Goal: Information Seeking & Learning: Learn about a topic

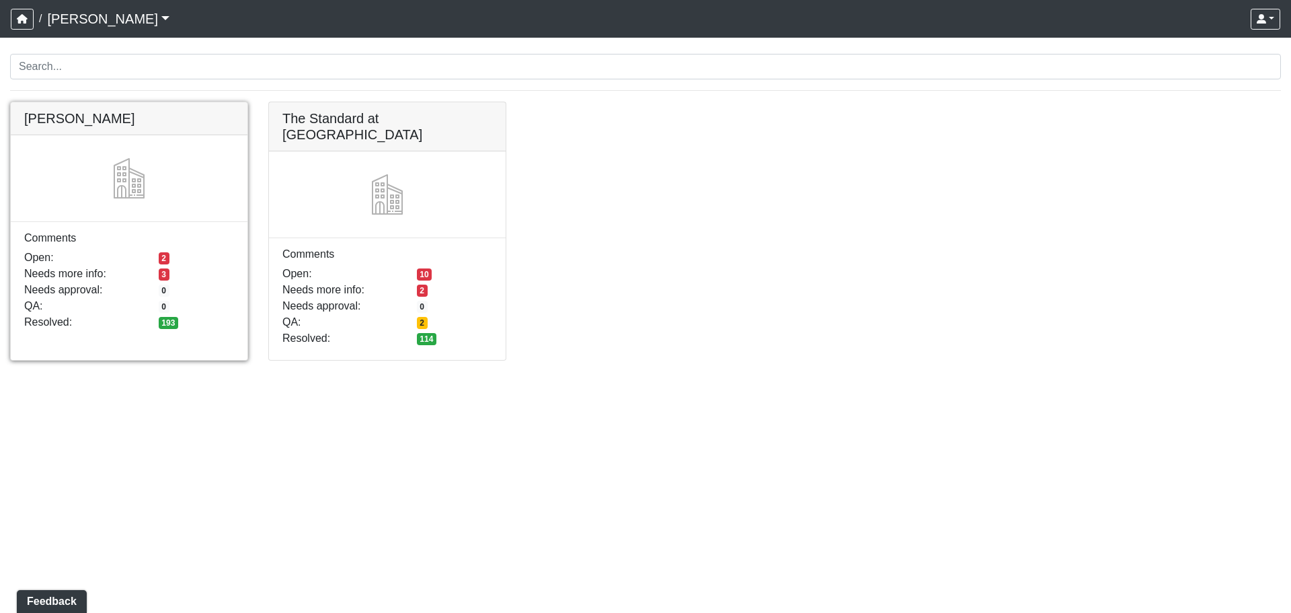
click at [178, 102] on link at bounding box center [129, 102] width 237 height 0
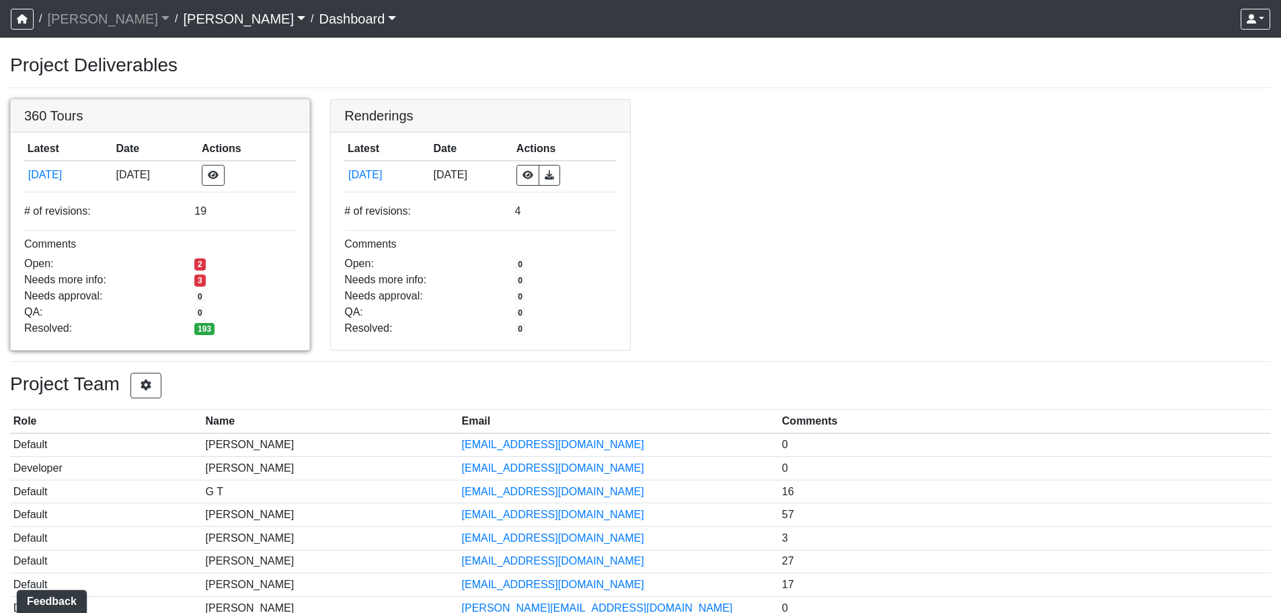
click at [196, 100] on link at bounding box center [160, 100] width 299 height 0
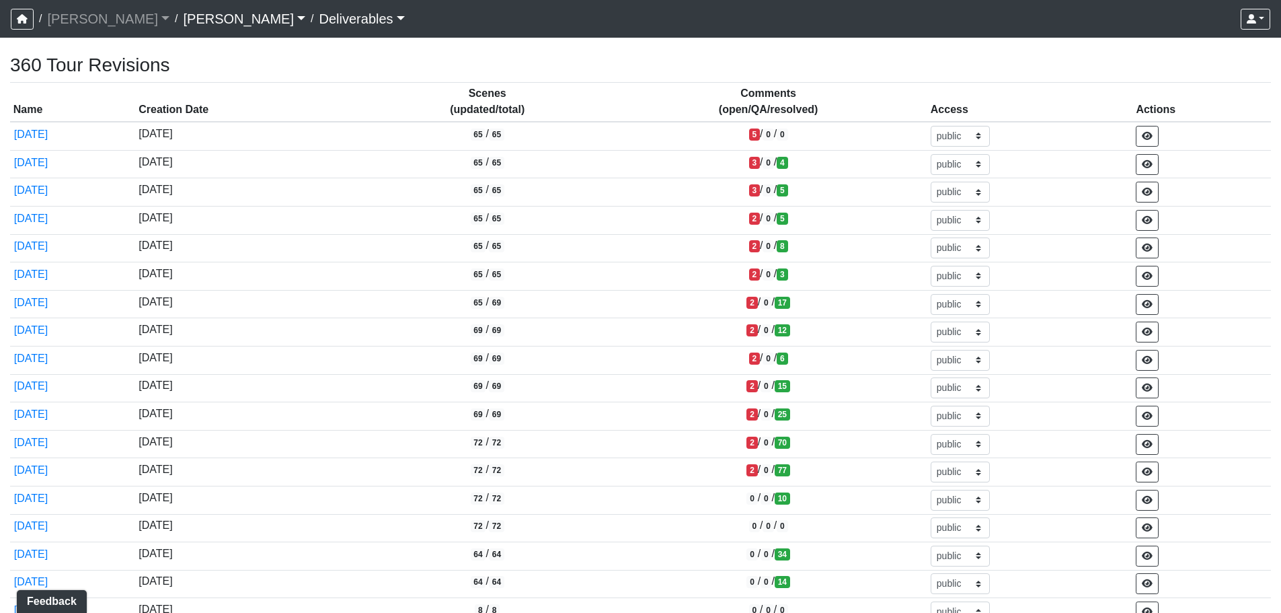
click at [319, 24] on link "Deliverables" at bounding box center [361, 18] width 85 height 27
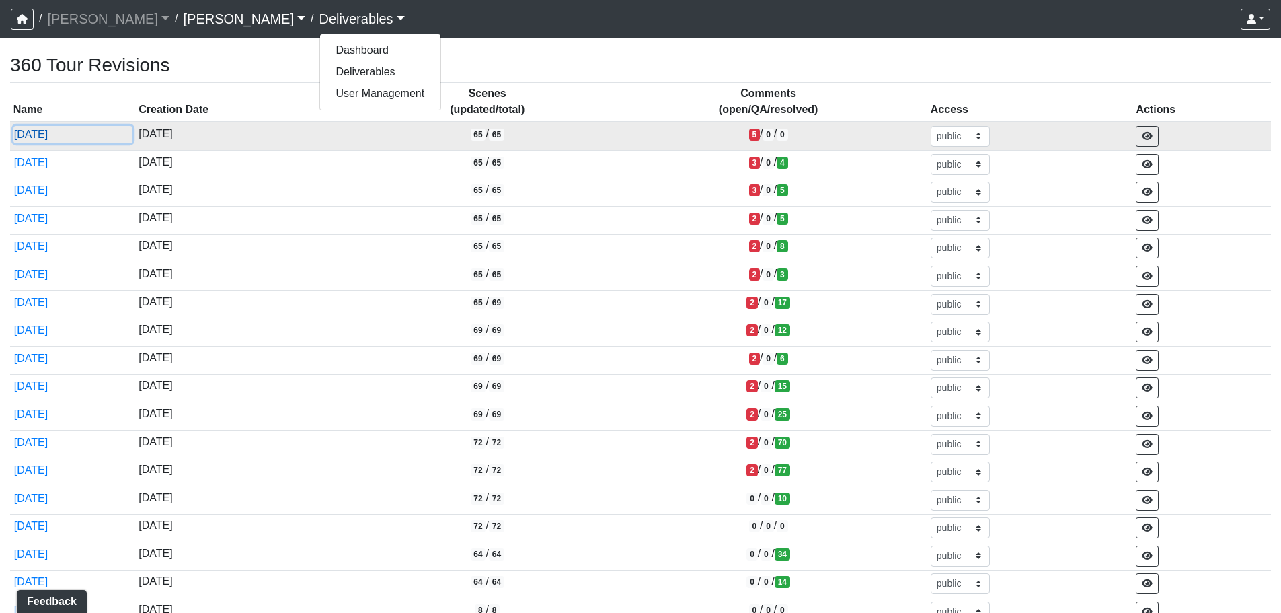
click at [44, 133] on button "8/18/2025" at bounding box center [72, 134] width 119 height 17
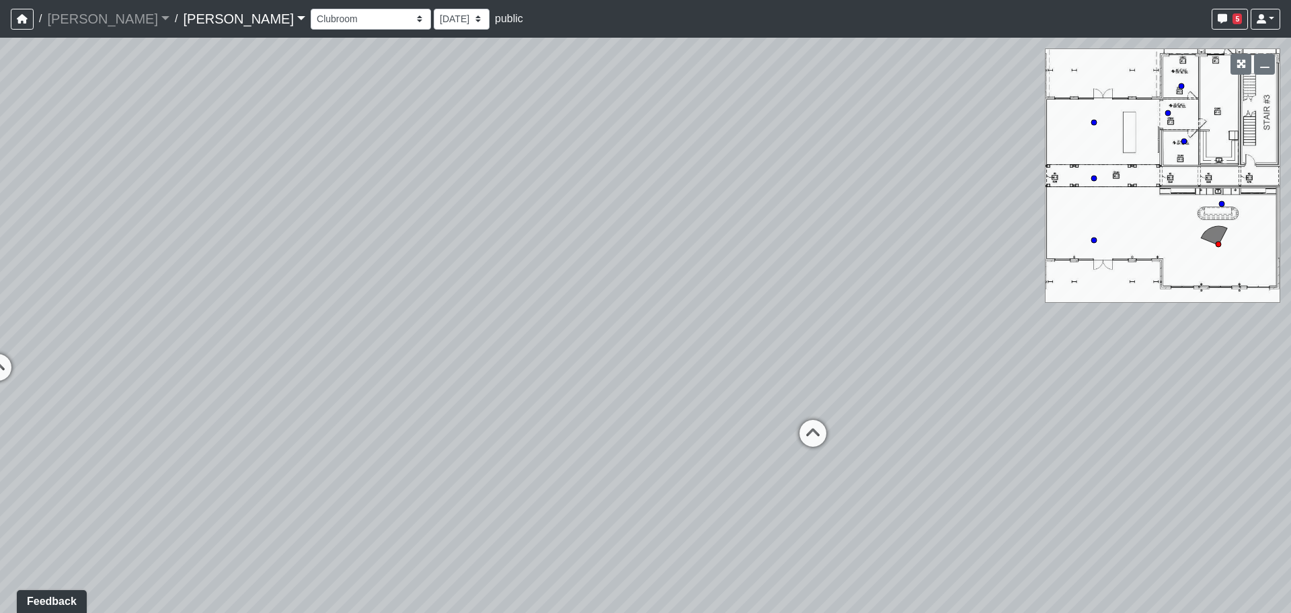
drag, startPoint x: 695, startPoint y: 279, endPoint x: 821, endPoint y: 254, distance: 127.5
click at [821, 254] on div "Loading... Lounge Loading... Clubroom Kitchen" at bounding box center [645, 325] width 1291 height 575
drag, startPoint x: 416, startPoint y: 206, endPoint x: 738, endPoint y: 225, distance: 322.1
click at [738, 225] on div "Loading... Lounge Loading... Clubroom Kitchen" at bounding box center [645, 325] width 1291 height 575
drag, startPoint x: 584, startPoint y: 303, endPoint x: 623, endPoint y: 301, distance: 39.1
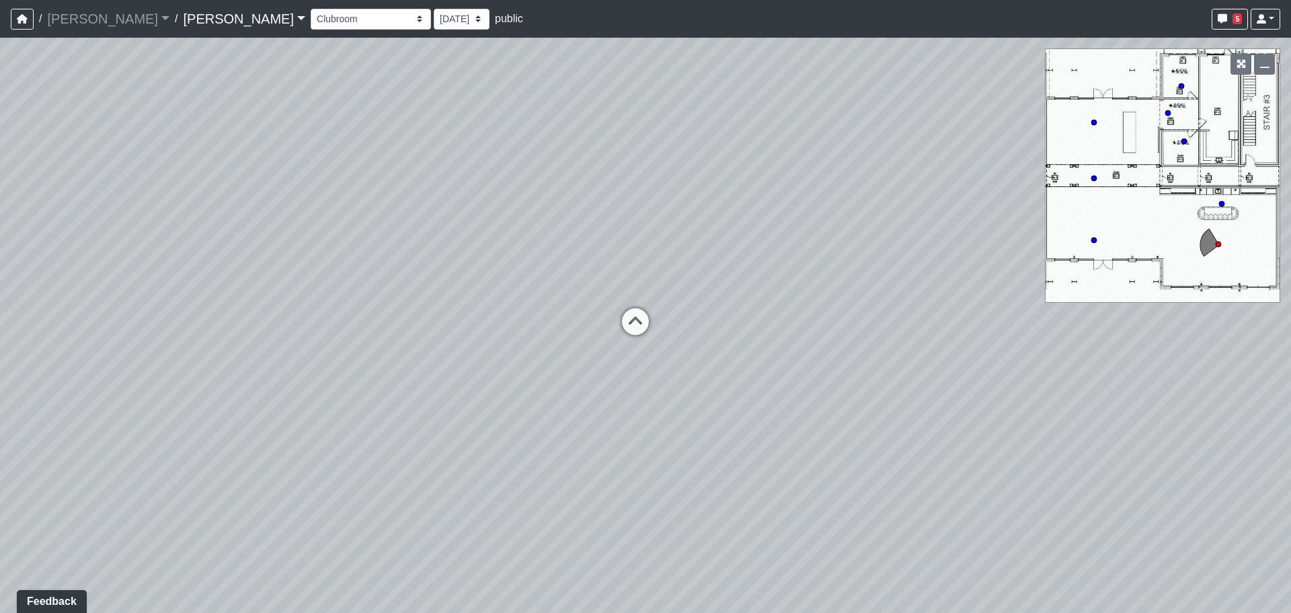
click at [587, 305] on div "Loading... Lounge Loading... Clubroom Kitchen" at bounding box center [645, 325] width 1291 height 575
click at [652, 301] on div "Loading... Lounge Loading... Clubroom Kitchen" at bounding box center [645, 325] width 1291 height 575
drag, startPoint x: 264, startPoint y: 15, endPoint x: 266, endPoint y: 23, distance: 8.3
click at [311, 15] on select "Conference Room Conference Room 2 Counter Entrance Pod Pod 2 Pod Entry Carriage…" at bounding box center [371, 19] width 120 height 21
click at [311, 9] on select "Conference Room Conference Room 2 Counter Entrance Pod Pod 2 Pod Entry Carriage…" at bounding box center [371, 19] width 120 height 21
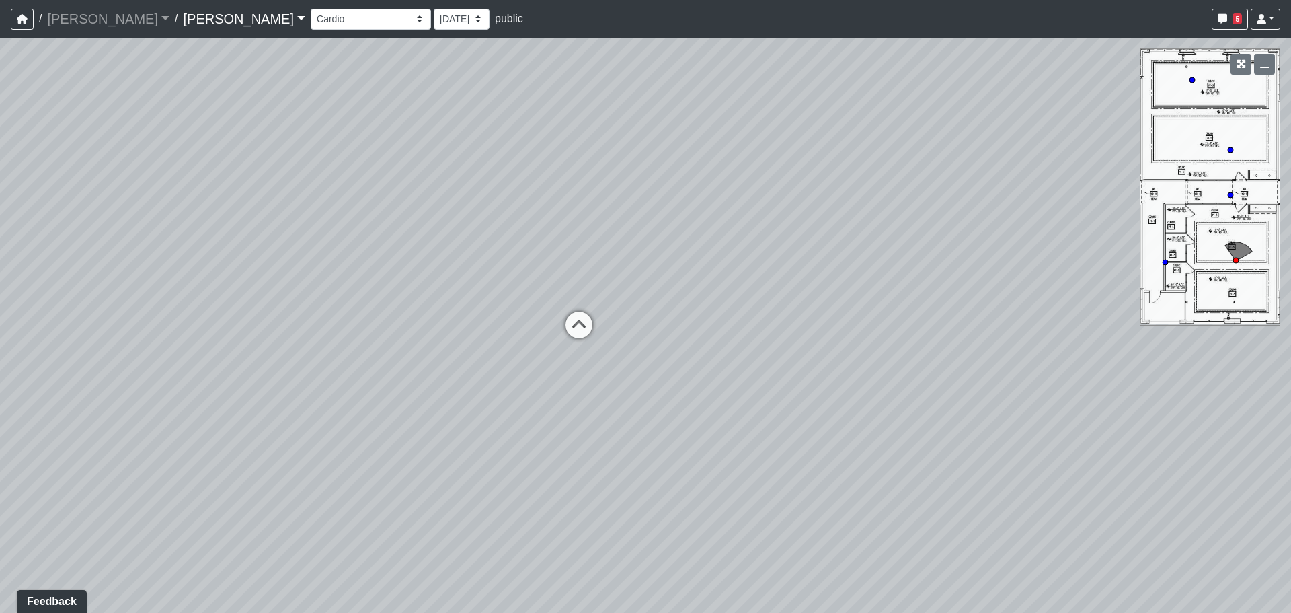
drag, startPoint x: 433, startPoint y: 361, endPoint x: 704, endPoint y: 306, distance: 276.6
click at [647, 327] on div "Loading... Lounge Loading... Clubroom Kitchen Loading... Hallway Loading... Sau…" at bounding box center [645, 325] width 1291 height 575
drag, startPoint x: 630, startPoint y: 340, endPoint x: 645, endPoint y: 340, distance: 15.5
click at [639, 340] on div "Loading... Lounge Loading... Clubroom Kitchen Loading... Hallway Loading... Sau…" at bounding box center [645, 325] width 1291 height 575
click at [606, 326] on div "Loading... Lounge Loading... Clubroom Kitchen Loading... Hallway Loading... Sau…" at bounding box center [645, 325] width 1291 height 575
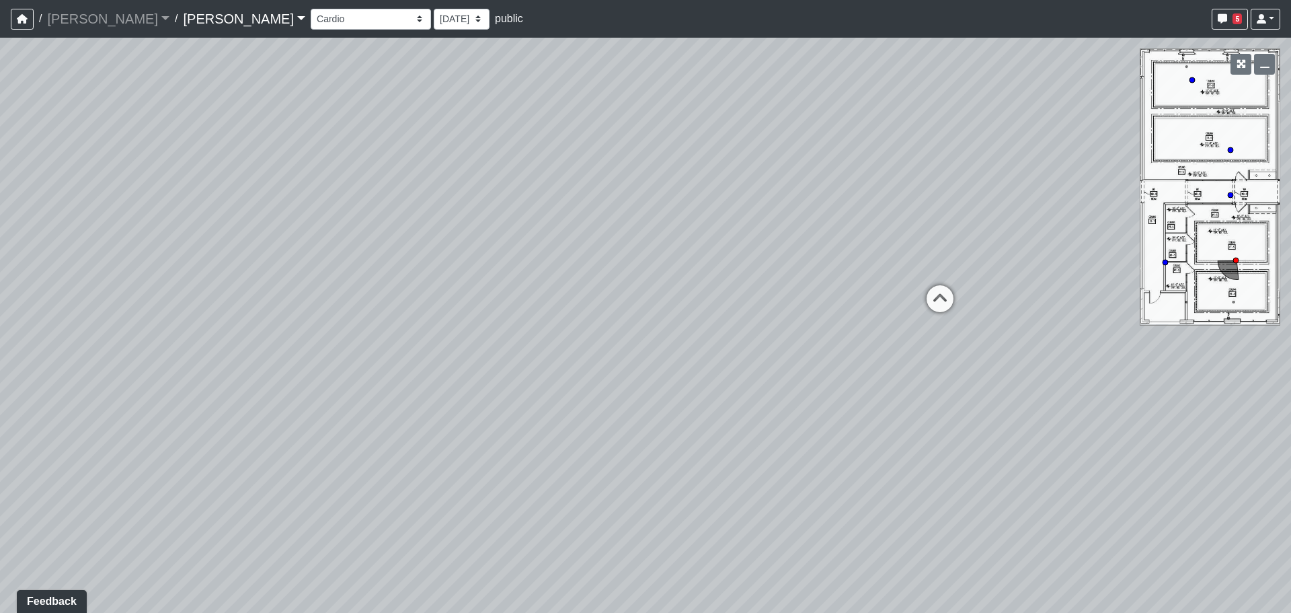
drag, startPoint x: 562, startPoint y: 326, endPoint x: 577, endPoint y: 327, distance: 15.5
click at [577, 327] on div "Loading... Lounge Loading... Clubroom Kitchen Loading... Hallway Loading... Sau…" at bounding box center [645, 325] width 1291 height 575
click at [714, 305] on div "Loading... Lounge Loading... Clubroom Kitchen Loading... Hallway Loading... Sau…" at bounding box center [645, 325] width 1291 height 575
drag, startPoint x: 629, startPoint y: 309, endPoint x: 724, endPoint y: 310, distance: 94.8
click at [724, 310] on div "Loading... Lounge Loading... Clubroom Kitchen Loading... Hallway Loading... Sau…" at bounding box center [645, 325] width 1291 height 575
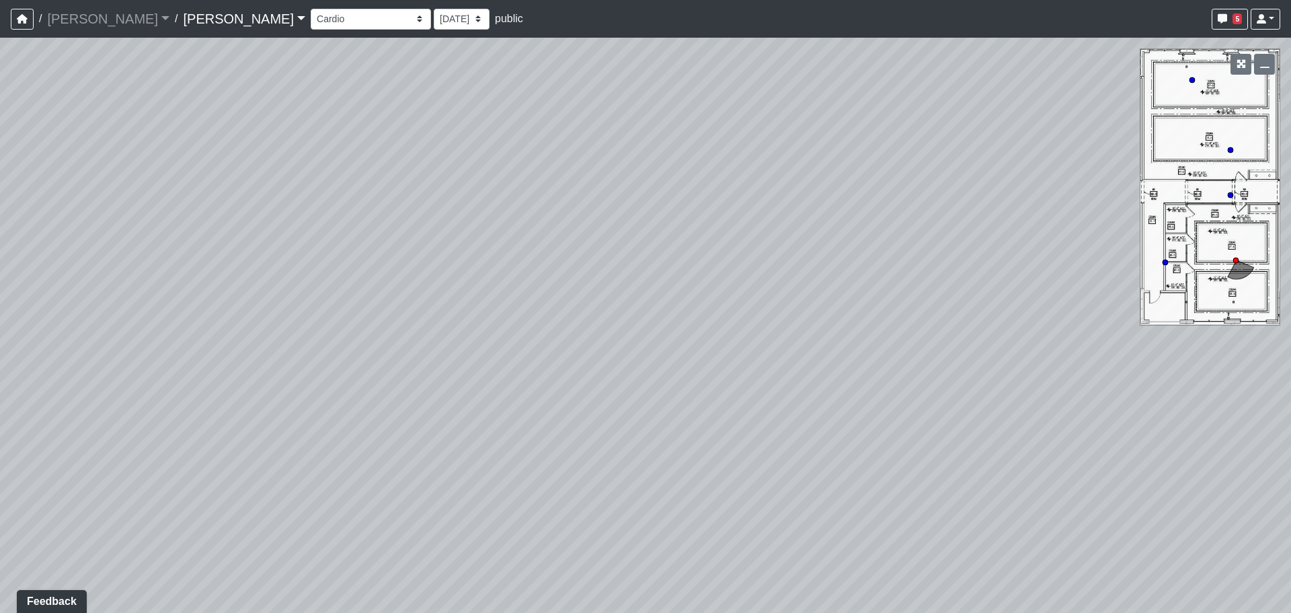
drag, startPoint x: 507, startPoint y: 307, endPoint x: 759, endPoint y: 303, distance: 252.2
click at [759, 303] on div "Loading... Lounge Loading... Clubroom Kitchen Loading... Hallway Loading... Sau…" at bounding box center [645, 325] width 1291 height 575
click at [876, 294] on div "Loading... Lounge Loading... Clubroom Kitchen Loading... Hallway Loading... Sau…" at bounding box center [645, 325] width 1291 height 575
drag, startPoint x: 864, startPoint y: 313, endPoint x: 890, endPoint y: 321, distance: 27.3
click at [890, 321] on div "Loading... Lounge Loading... Clubroom Kitchen Loading... Hallway Loading... Sau…" at bounding box center [645, 325] width 1291 height 575
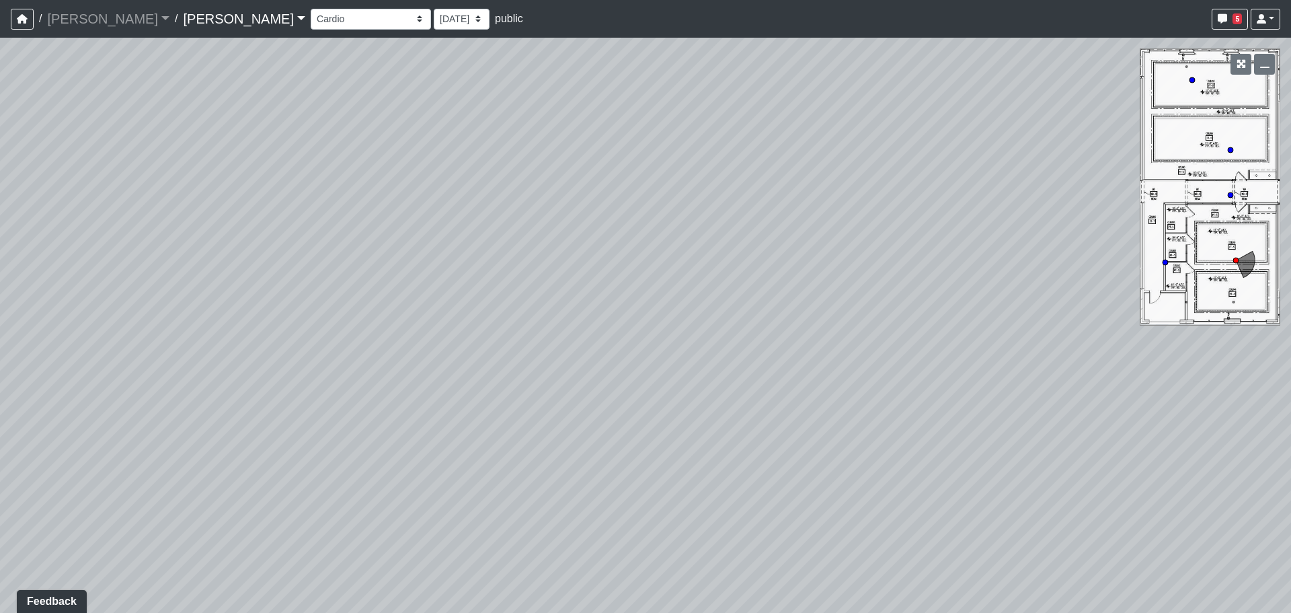
drag, startPoint x: 833, startPoint y: 299, endPoint x: 848, endPoint y: 301, distance: 15.6
click at [848, 301] on div "Loading... Lounge Loading... Clubroom Kitchen Loading... Hallway Loading... Sau…" at bounding box center [645, 325] width 1291 height 575
drag, startPoint x: 827, startPoint y: 270, endPoint x: 837, endPoint y: 402, distance: 132.2
click at [837, 402] on div "Loading... Lounge Loading... Clubroom Kitchen Loading... Hallway Loading... Sau…" at bounding box center [645, 325] width 1291 height 575
drag, startPoint x: 895, startPoint y: 388, endPoint x: 675, endPoint y: 364, distance: 220.6
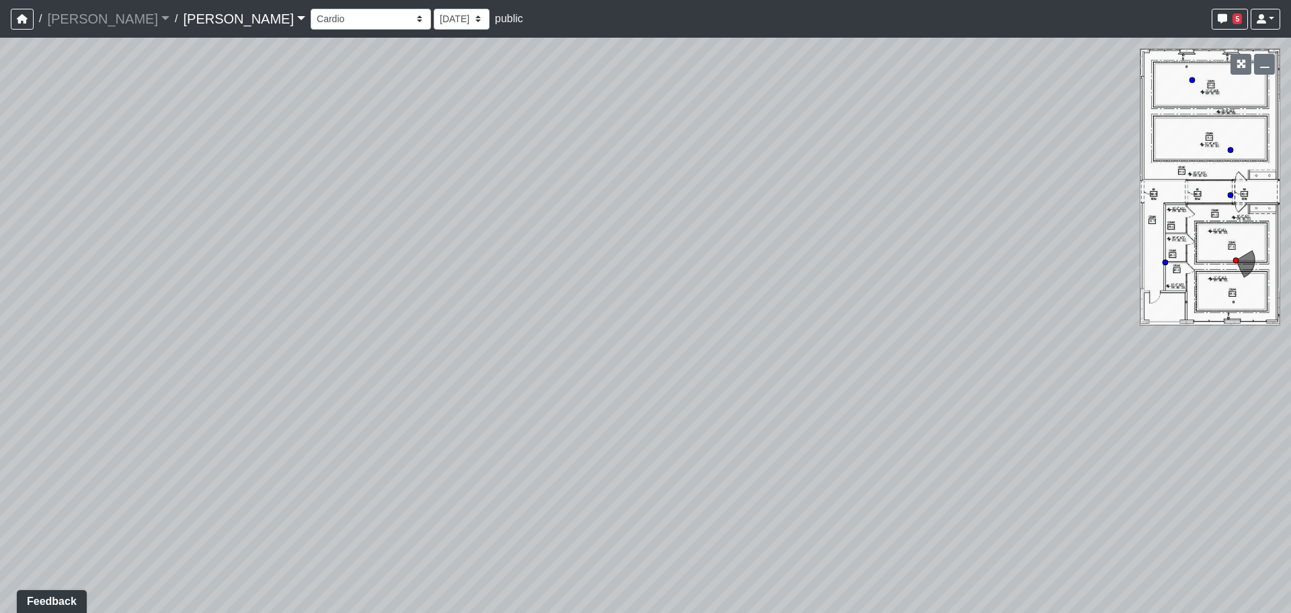
click at [604, 367] on div "Loading... Lounge Loading... Clubroom Kitchen Loading... Hallway Loading... Sau…" at bounding box center [645, 325] width 1291 height 575
drag, startPoint x: 919, startPoint y: 376, endPoint x: 699, endPoint y: 379, distance: 220.6
click at [699, 379] on div "Loading... Lounge Loading... Clubroom Kitchen Loading... Hallway Loading... Sau…" at bounding box center [645, 325] width 1291 height 575
click at [455, 313] on div "Loading... Lounge Loading... Clubroom Kitchen Loading... Hallway Loading... Sau…" at bounding box center [645, 325] width 1291 height 575
drag, startPoint x: 700, startPoint y: 328, endPoint x: 516, endPoint y: 356, distance: 186.4
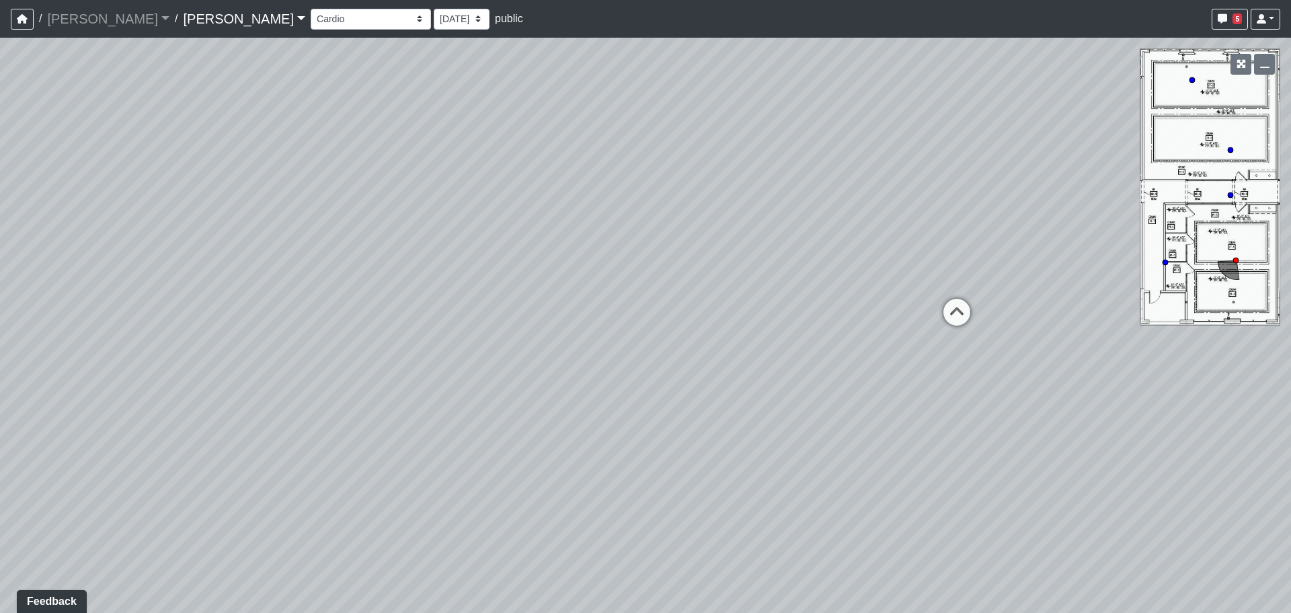
click at [517, 356] on div "Loading... Lounge Loading... Clubroom Kitchen Loading... Hallway Loading... Sau…" at bounding box center [645, 325] width 1291 height 575
drag, startPoint x: 659, startPoint y: 278, endPoint x: 610, endPoint y: 459, distance: 187.5
click at [610, 459] on div "Loading... Lounge Loading... Clubroom Kitchen Loading... Hallway Loading... Sau…" at bounding box center [645, 325] width 1291 height 575
drag, startPoint x: 960, startPoint y: 420, endPoint x: 686, endPoint y: 321, distance: 291.3
click at [720, 348] on div "Loading... Lounge Loading... Clubroom Kitchen Loading... Hallway Loading... Sau…" at bounding box center [645, 325] width 1291 height 575
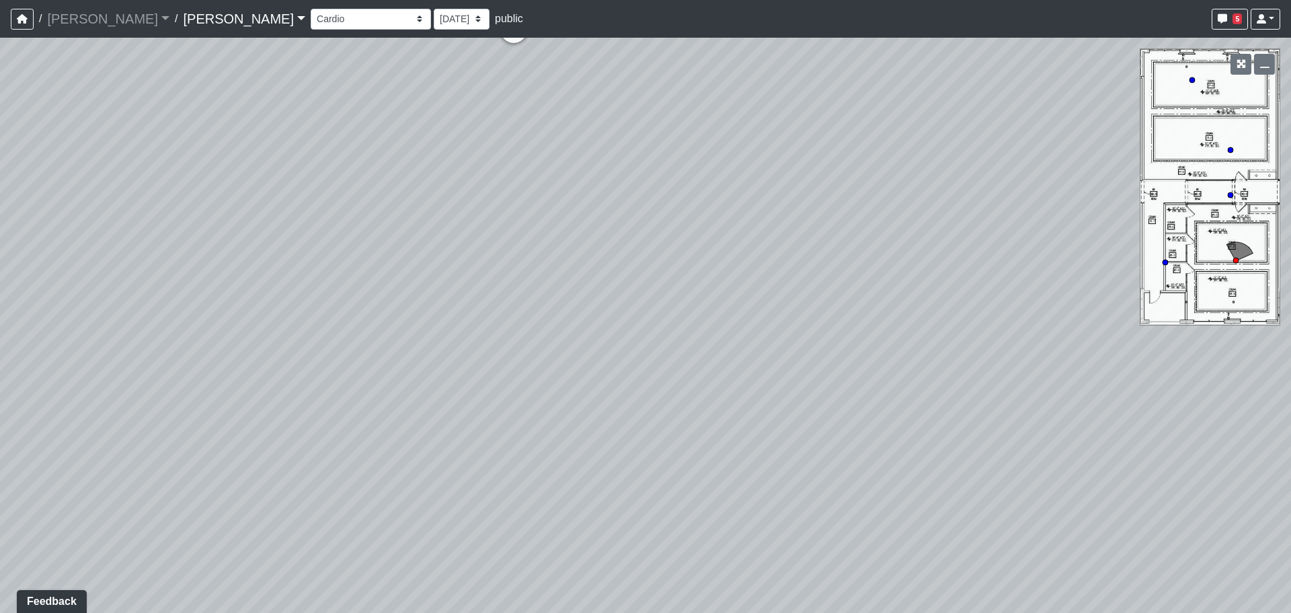
drag, startPoint x: 1031, startPoint y: 416, endPoint x: 1014, endPoint y: 541, distance: 126.3
click at [1014, 541] on div "Loading... Lounge Loading... Clubroom Kitchen Loading... Hallway Loading... Sau…" at bounding box center [645, 325] width 1291 height 575
drag, startPoint x: 892, startPoint y: 416, endPoint x: 929, endPoint y: 444, distance: 46.7
click at [929, 444] on div "Loading... Lounge Loading... Clubroom Kitchen Loading... Hallway Loading... Sau…" at bounding box center [645, 325] width 1291 height 575
drag, startPoint x: 877, startPoint y: 439, endPoint x: 835, endPoint y: 441, distance: 41.7
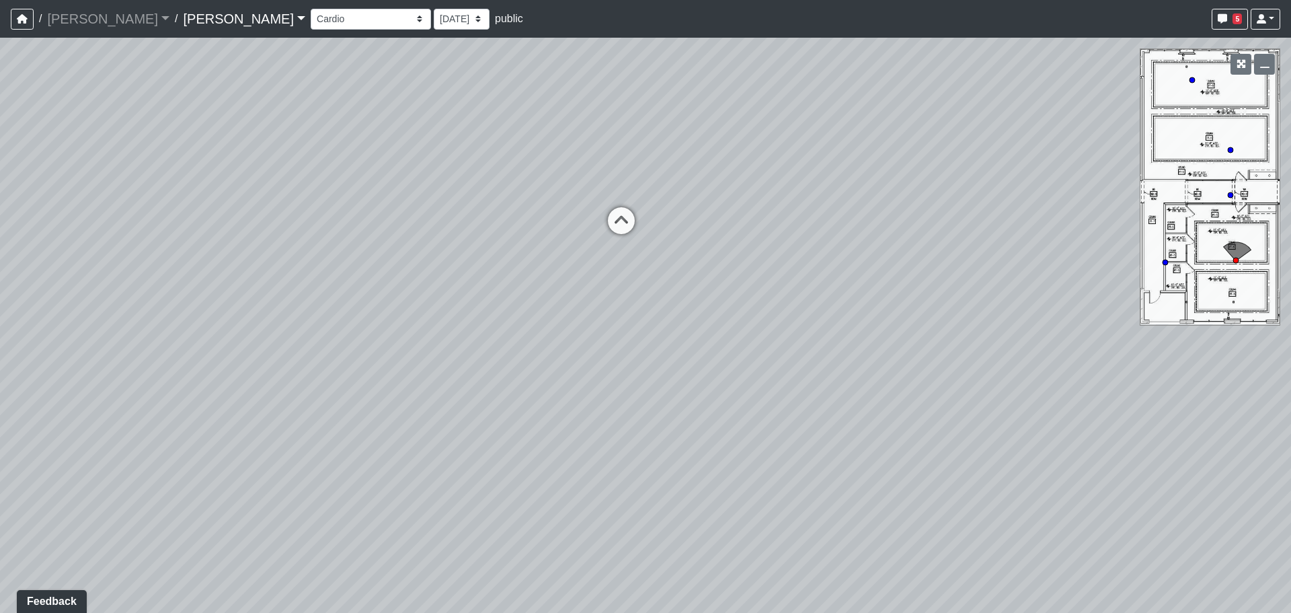
click at [849, 445] on div "Loading... Lounge Loading... Clubroom Kitchen Loading... Hallway Loading... Sau…" at bounding box center [645, 325] width 1291 height 575
drag, startPoint x: 992, startPoint y: 424, endPoint x: 879, endPoint y: 467, distance: 120.9
click at [879, 467] on div "Loading... Lounge Loading... Clubroom Kitchen Loading... Hallway Loading... Sau…" at bounding box center [645, 325] width 1291 height 575
click at [868, 297] on div "Loading... Lounge Loading... Clubroom Kitchen Loading... Hallway Loading... Sau…" at bounding box center [645, 325] width 1291 height 575
drag, startPoint x: 883, startPoint y: 328, endPoint x: 570, endPoint y: 282, distance: 316.8
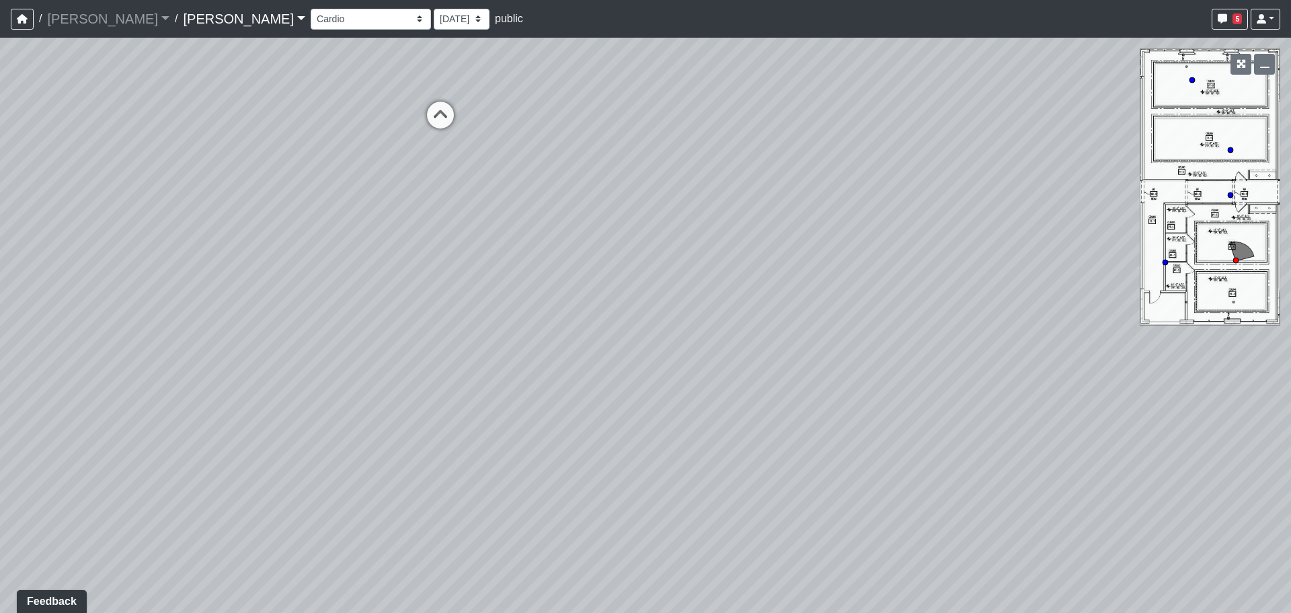
click at [569, 282] on div "Loading... Lounge Loading... Clubroom Kitchen Loading... Hallway Loading... Sau…" at bounding box center [645, 325] width 1291 height 575
drag, startPoint x: 912, startPoint y: 296, endPoint x: 722, endPoint y: 374, distance: 205.1
click at [722, 374] on div "Loading... Lounge Loading... Clubroom Kitchen Loading... Hallway Loading... Sau…" at bounding box center [645, 325] width 1291 height 575
drag, startPoint x: 650, startPoint y: 379, endPoint x: 643, endPoint y: 383, distance: 8.4
click at [643, 383] on div "Loading... Lounge Loading... Clubroom Kitchen Loading... Hallway Loading... Sau…" at bounding box center [645, 325] width 1291 height 575
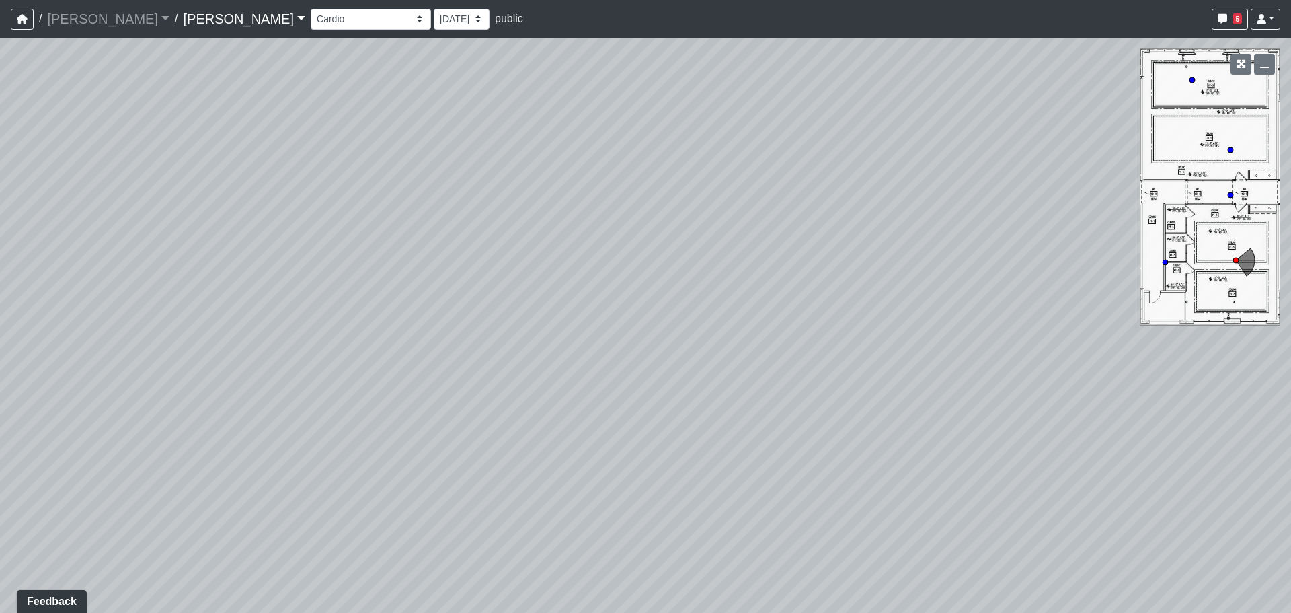
drag, startPoint x: 648, startPoint y: 322, endPoint x: 640, endPoint y: 323, distance: 8.1
click at [640, 323] on div "Loading... Lounge Loading... Clubroom Kitchen Loading... Hallway Loading... Sau…" at bounding box center [645, 325] width 1291 height 575
drag, startPoint x: 667, startPoint y: 290, endPoint x: 540, endPoint y: 272, distance: 127.6
click at [540, 272] on div "Loading... Lounge Loading... Clubroom Kitchen Loading... Hallway Loading... Sau…" at bounding box center [645, 325] width 1291 height 575
drag, startPoint x: 846, startPoint y: 305, endPoint x: 474, endPoint y: 334, distance: 373.1
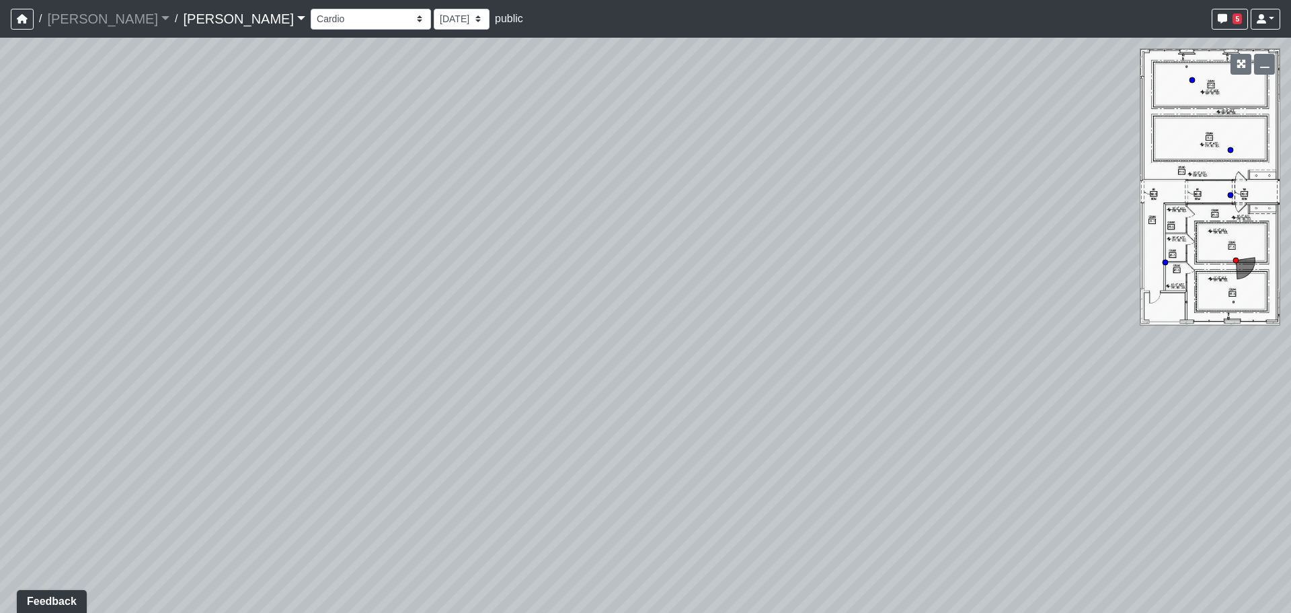
click at [474, 334] on div "Loading... Lounge Loading... Clubroom Kitchen Loading... Hallway Loading... Sau…" at bounding box center [645, 325] width 1291 height 575
click at [483, 342] on div "Loading... Lounge Loading... Clubroom Kitchen Loading... Hallway Loading... Sau…" at bounding box center [645, 325] width 1291 height 575
drag, startPoint x: 728, startPoint y: 327, endPoint x: 853, endPoint y: 340, distance: 126.4
click at [853, 340] on div "Loading... Lounge Loading... Clubroom Kitchen Loading... Hallway Loading... Sau…" at bounding box center [645, 325] width 1291 height 575
drag, startPoint x: 825, startPoint y: 228, endPoint x: 340, endPoint y: 332, distance: 496.0
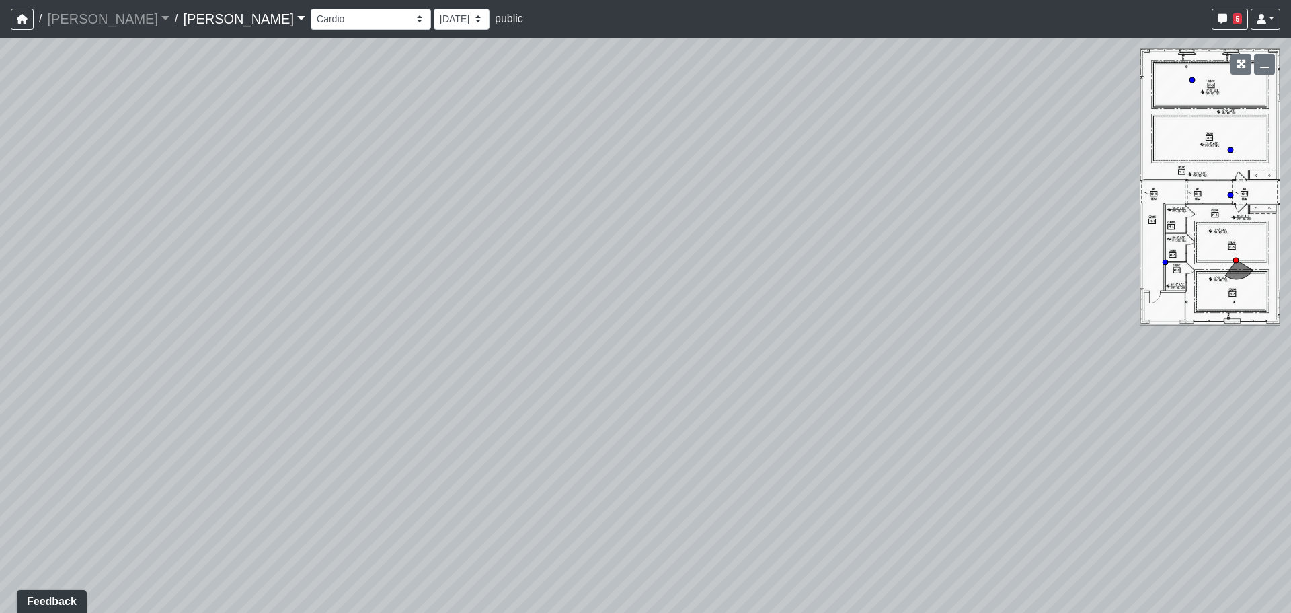
click at [340, 332] on div "Loading... Lounge Loading... Clubroom Kitchen Loading... Hallway Loading... Sau…" at bounding box center [645, 325] width 1291 height 575
drag, startPoint x: 953, startPoint y: 381, endPoint x: 828, endPoint y: 386, distance: 125.2
click at [828, 386] on div "Loading... Lounge Loading... Clubroom Kitchen Loading... Hallway Loading... Sau…" at bounding box center [645, 325] width 1291 height 575
drag
click at [1100, 407] on div "Loading... Lounge Loading... Clubroom Kitchen Loading... Hallway Loading... Sau…" at bounding box center [645, 325] width 1291 height 575
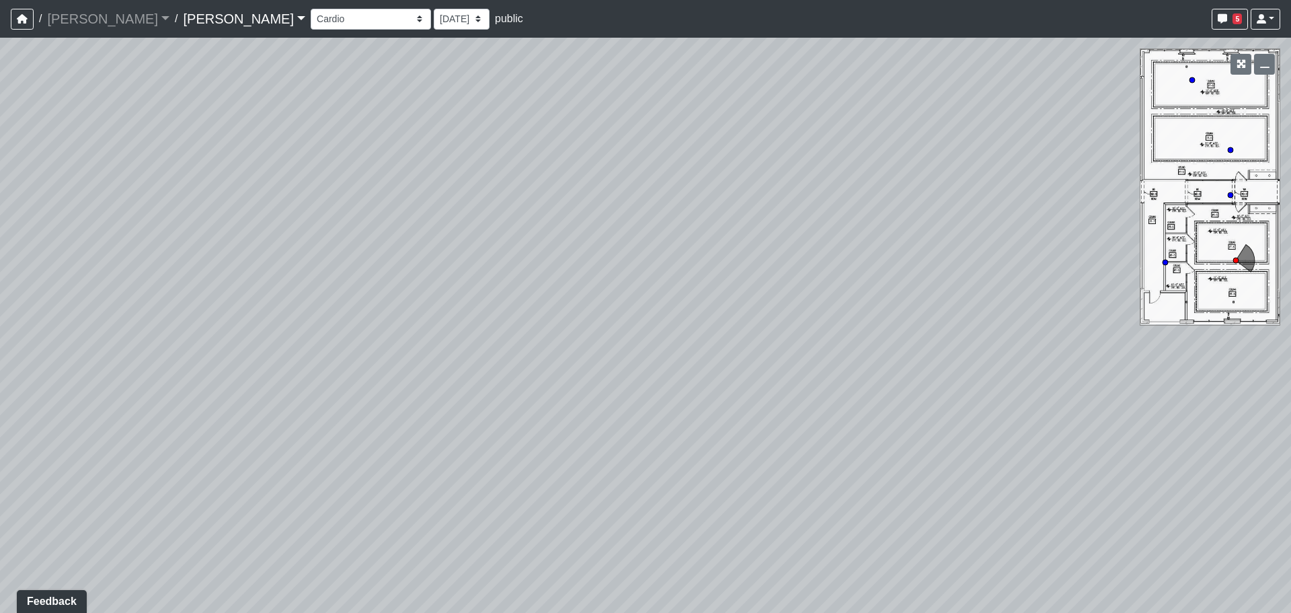
click at [618, 290] on div "Loading... Lounge Loading... Clubroom Kitchen Loading... Hallway Loading... Sau…" at bounding box center [645, 325] width 1291 height 575
click at [669, 391] on div "Loading... Lounge Loading... Clubroom Kitchen Loading... Hallway Loading... Sau…" at bounding box center [645, 325] width 1291 height 575
click at [718, 416] on div "Loading... Lounge Loading... Clubroom Kitchen Loading... Hallway Loading... Sau…" at bounding box center [645, 325] width 1291 height 575
click at [636, 221] on div "Loading... Lounge Loading... Clubroom Kitchen Loading... Hallway Loading... Sau…" at bounding box center [645, 325] width 1291 height 575
click at [549, 354] on div "Loading... Lounge Loading... Clubroom Kitchen Loading... Hallway Loading... Sau…" at bounding box center [645, 325] width 1291 height 575
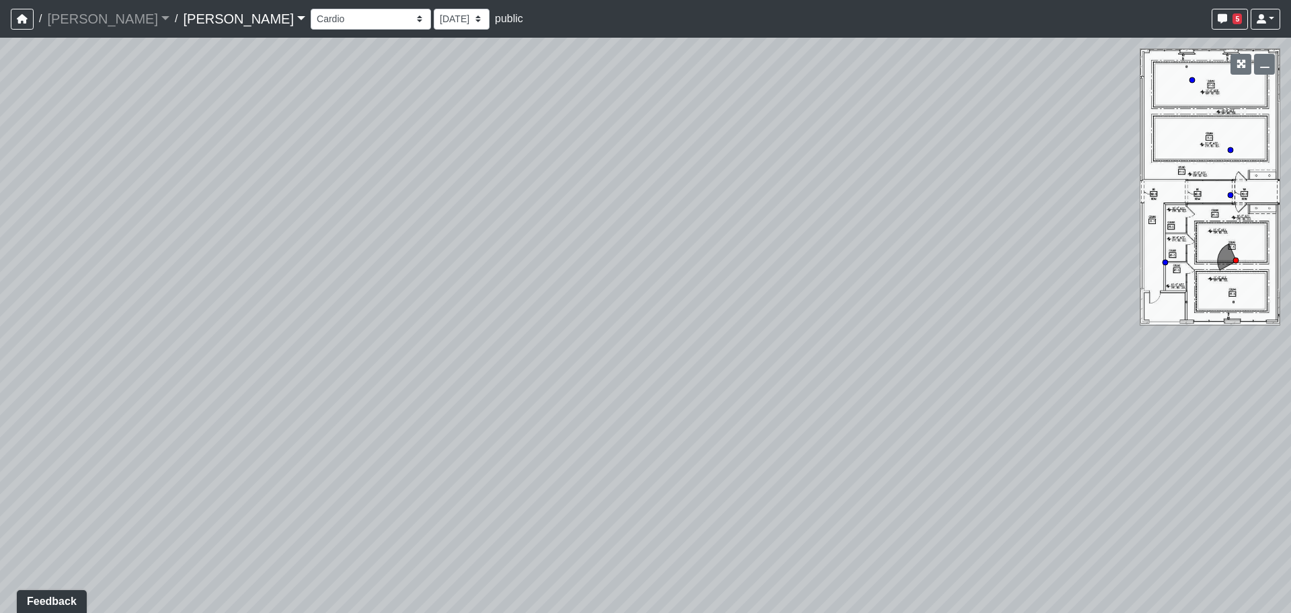
click at [607, 388] on div "Loading... Lounge Loading... Clubroom Kitchen Loading... Hallway Loading... Sau…" at bounding box center [645, 325] width 1291 height 575
click at [693, 453] on div "Loading... Lounge Loading... Clubroom Kitchen Loading... Hallway Loading... Sau…" at bounding box center [645, 325] width 1291 height 575
click at [617, 393] on div "Loading... Lounge Loading... Clubroom Kitchen Loading... Hallway Loading... Sau…" at bounding box center [645, 325] width 1291 height 575
click at [831, 296] on div "Loading... Lounge Loading... Clubroom Kitchen Loading... Hallway Loading... Sau…" at bounding box center [645, 325] width 1291 height 575
click at [781, 332] on div "Loading... Lounge Loading... Clubroom Kitchen Loading... Hallway Loading... Sau…" at bounding box center [645, 325] width 1291 height 575
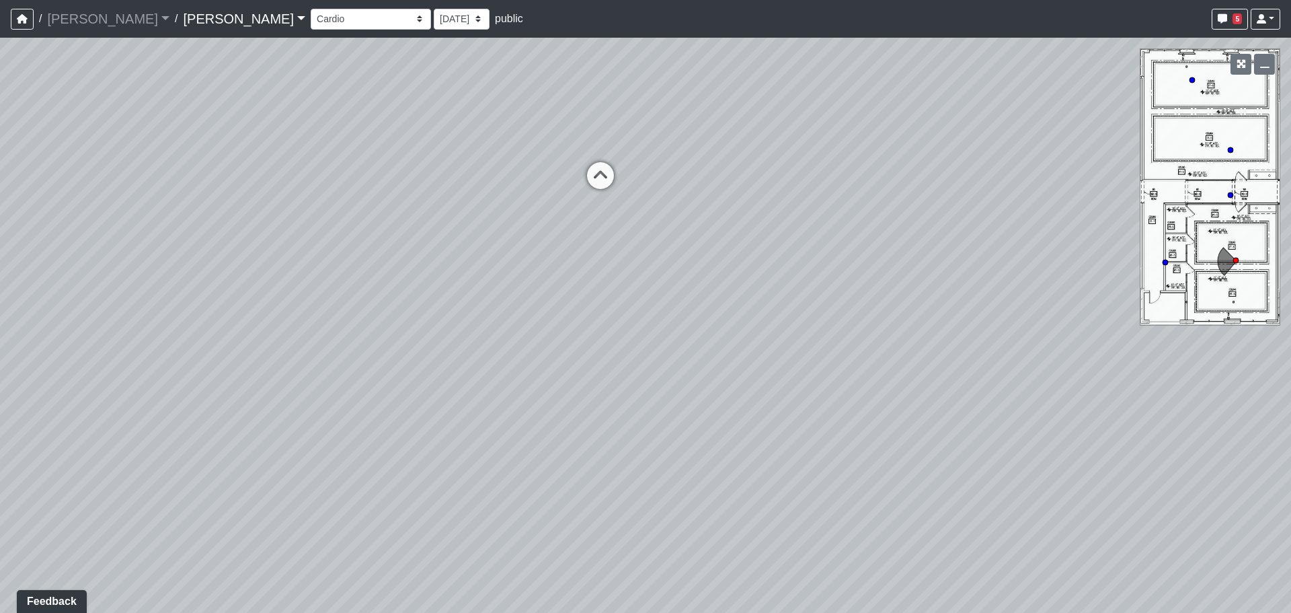
click at [1047, 321] on div "Loading... Lounge Loading... Clubroom Kitchen Loading... Hallway Loading... Sau…" at bounding box center [645, 325] width 1291 height 575
click at [1104, 329] on div "Loading... Lounge Loading... Clubroom Kitchen Loading... Hallway Loading... Sau…" at bounding box center [645, 325] width 1291 height 575
click at [1206, 143] on div "Loading... Lounge Loading... Clubroom Kitchen Loading... Hallway Loading... Sau…" at bounding box center [645, 325] width 1291 height 575
click at [918, 183] on div "Loading... Lounge Loading... Clubroom Kitchen Loading... Hallway Loading... Sau…" at bounding box center [645, 325] width 1291 height 575
drag, startPoint x: 653, startPoint y: 206, endPoint x: 1087, endPoint y: 227, distance: 434.3
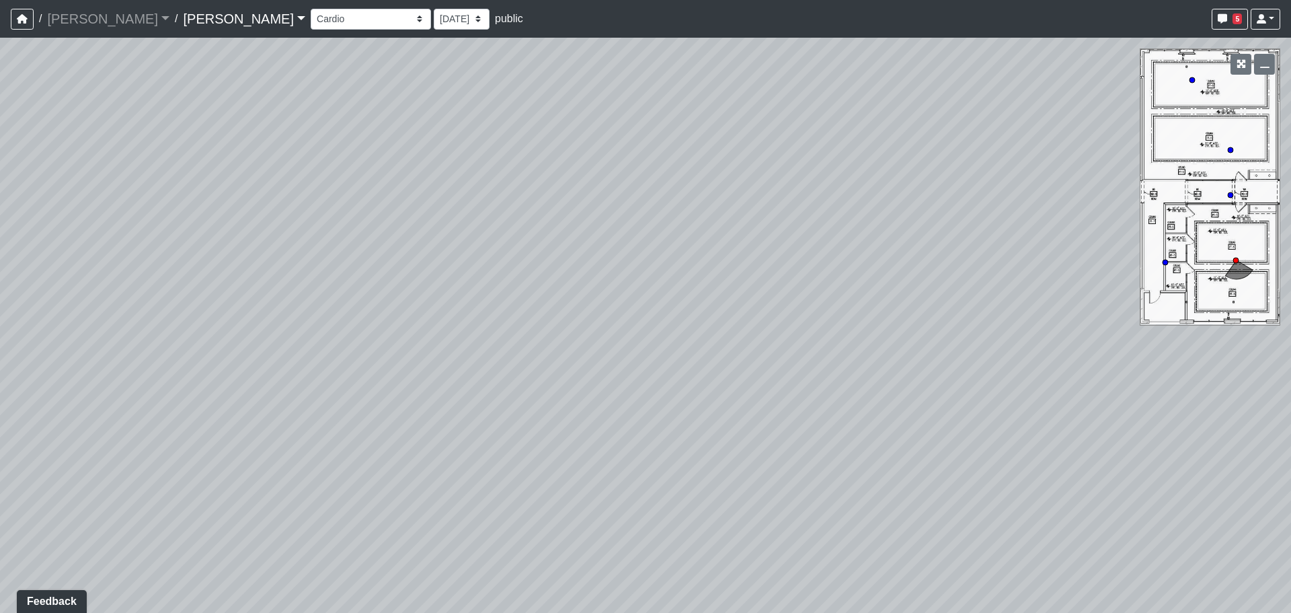
click at [1071, 226] on div "Loading... Lounge Loading... Clubroom Kitchen Loading... Hallway Loading... Sau…" at bounding box center [645, 325] width 1291 height 575
drag, startPoint x: 769, startPoint y: 221, endPoint x: 800, endPoint y: 303, distance: 87.9
click at [890, 326] on div "Loading... Lounge Loading... Clubroom Kitchen Loading... Hallway Loading... Sau…" at bounding box center [645, 325] width 1291 height 575
drag, startPoint x: 799, startPoint y: 301, endPoint x: 681, endPoint y: 242, distance: 131.4
click at [681, 242] on div "Loading... Lounge Loading... Clubroom Kitchen Loading... Hallway Loading... Sau…" at bounding box center [645, 325] width 1291 height 575
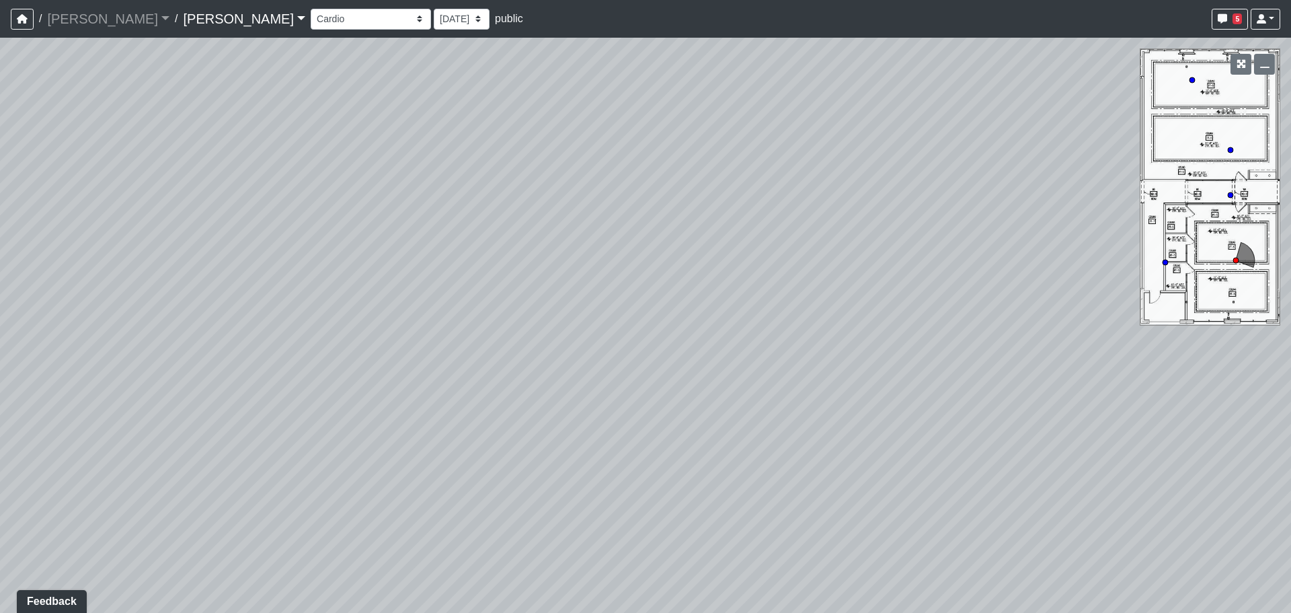
drag, startPoint x: 670, startPoint y: 292, endPoint x: 661, endPoint y: 294, distance: 9.0
click at [661, 294] on div "Loading... Lounge Loading... Clubroom Kitchen Loading... Hallway Loading... Sau…" at bounding box center [645, 325] width 1291 height 575
drag, startPoint x: 819, startPoint y: 307, endPoint x: 725, endPoint y: 296, distance: 94.8
click at [725, 296] on div "Loading... Lounge Loading... Clubroom Kitchen Loading... Hallway Loading... Sau…" at bounding box center [645, 325] width 1291 height 575
drag, startPoint x: 752, startPoint y: 294, endPoint x: 660, endPoint y: 288, distance: 92.3
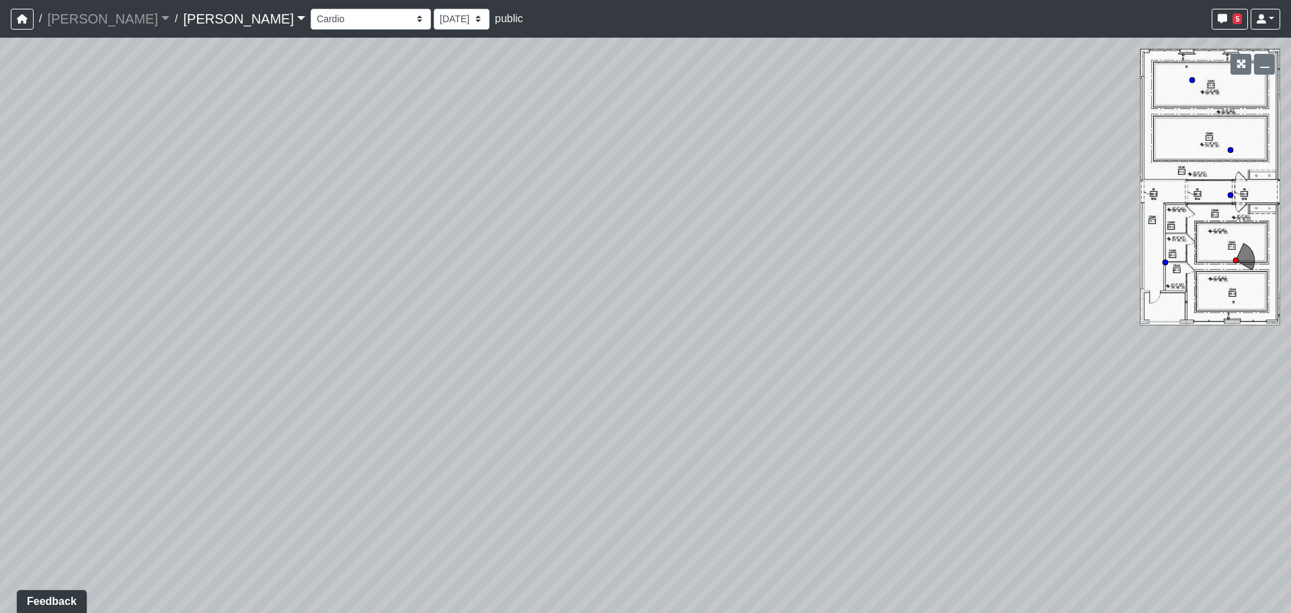
click at [660, 288] on div "Loading... Lounge Loading... Clubroom Kitchen Loading... Hallway Loading... Sau…" at bounding box center [645, 325] width 1291 height 575
click at [666, 305] on div "Loading... Lounge Loading... Clubroom Kitchen Loading... Hallway Loading... Sau…" at bounding box center [645, 325] width 1291 height 575
click at [703, 315] on div "Loading... Lounge Loading... Clubroom Kitchen Loading... Hallway Loading... Sau…" at bounding box center [645, 325] width 1291 height 575
click at [669, 307] on div "Loading... Lounge Loading... Clubroom Kitchen Loading... Hallway Loading... Sau…" at bounding box center [645, 325] width 1291 height 575
drag, startPoint x: 649, startPoint y: 307, endPoint x: 871, endPoint y: 285, distance: 223.1
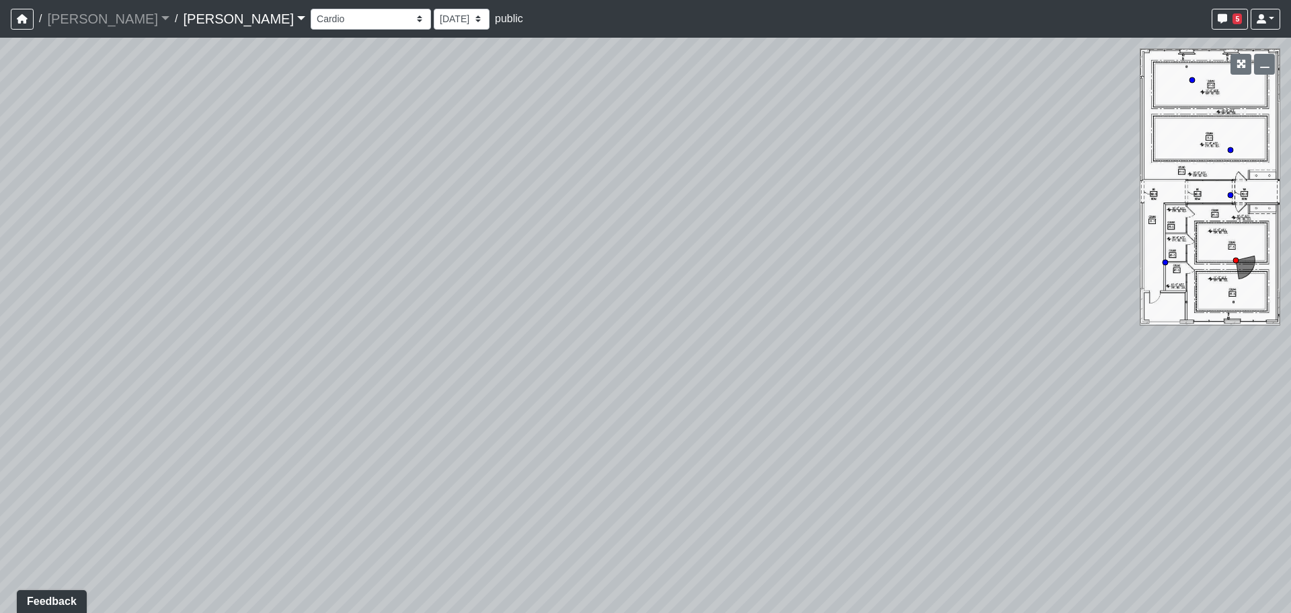
click at [865, 285] on div "Loading... Lounge Loading... Clubroom Kitchen Loading... Hallway Loading... Sau…" at bounding box center [645, 325] width 1291 height 575
drag, startPoint x: 763, startPoint y: 289, endPoint x: 923, endPoint y: 287, distance: 160.1
click at [915, 288] on div "Loading... Lounge Loading... Clubroom Kitchen Loading... Hallway Loading... Sau…" at bounding box center [645, 325] width 1291 height 575
drag, startPoint x: 685, startPoint y: 280, endPoint x: 882, endPoint y: 278, distance: 196.4
click at [880, 279] on div "Loading... Lounge Loading... Clubroom Kitchen Loading... Hallway Loading... Sau…" at bounding box center [645, 325] width 1291 height 575
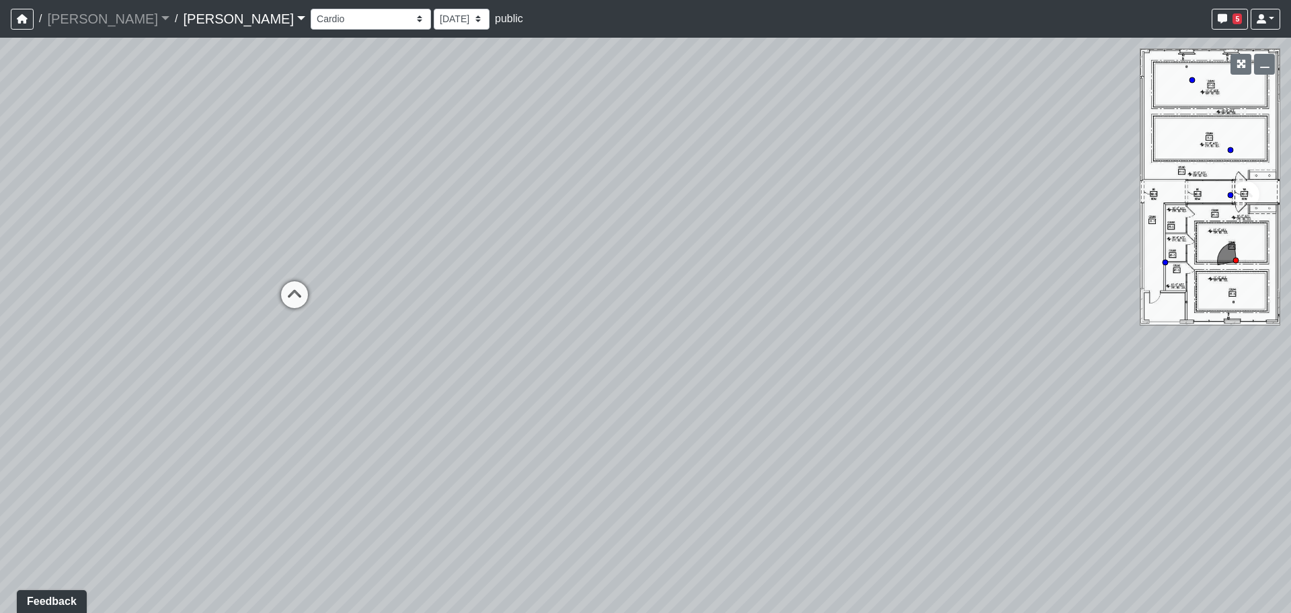
drag, startPoint x: 698, startPoint y: 281, endPoint x: 852, endPoint y: 284, distance: 154.1
click at [860, 284] on div "Loading... Lounge Loading... Clubroom Kitchen Loading... Hallway Loading... Sau…" at bounding box center [645, 325] width 1291 height 575
drag, startPoint x: 757, startPoint y: 284, endPoint x: 940, endPoint y: 288, distance: 182.3
click at [940, 288] on div "Loading... Lounge Loading... Clubroom Kitchen Loading... Hallway Loading... Sau…" at bounding box center [645, 325] width 1291 height 575
click at [761, 277] on div "Loading... Lounge Loading... Clubroom Kitchen Loading... Hallway Loading... Sau…" at bounding box center [645, 325] width 1291 height 575
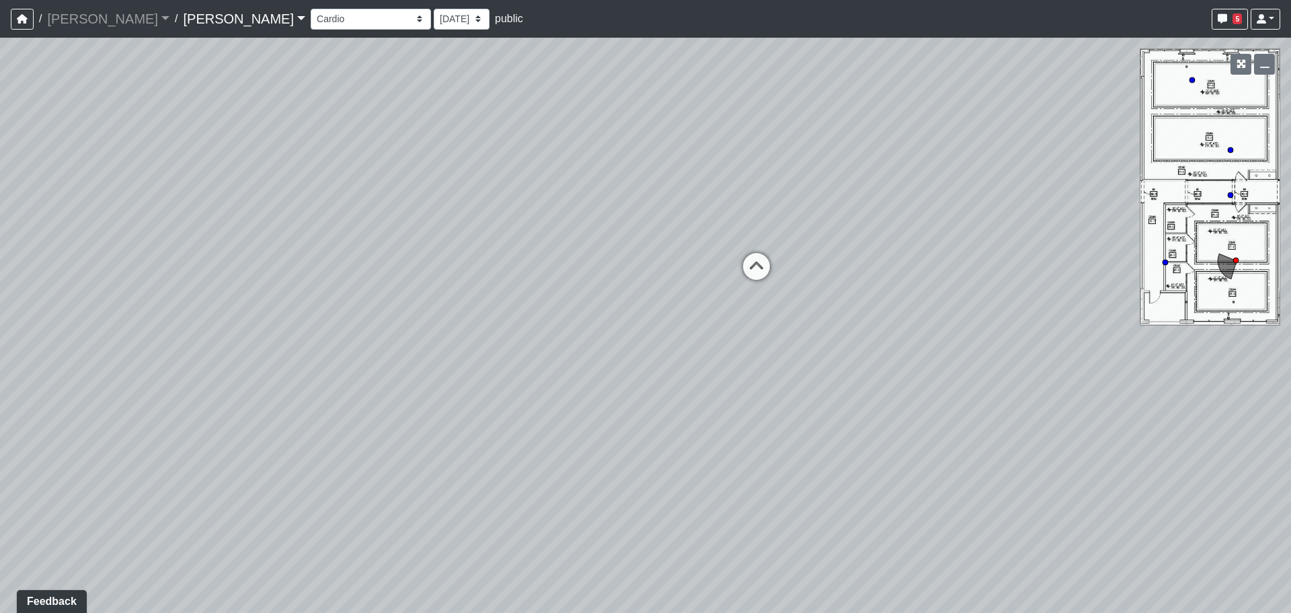
drag, startPoint x: 687, startPoint y: 315, endPoint x: 887, endPoint y: 303, distance: 200.1
click at [933, 305] on div "Loading... Lounge Loading... Clubroom Kitchen Loading... Hallway Loading... Sau…" at bounding box center [645, 325] width 1291 height 575
drag, startPoint x: 660, startPoint y: 262, endPoint x: 819, endPoint y: 277, distance: 160.1
click at [819, 277] on div "Loading... Lounge Loading... Clubroom Kitchen Loading... Hallway Loading... Sau…" at bounding box center [645, 325] width 1291 height 575
drag, startPoint x: 821, startPoint y: 293, endPoint x: 784, endPoint y: 219, distance: 82.1
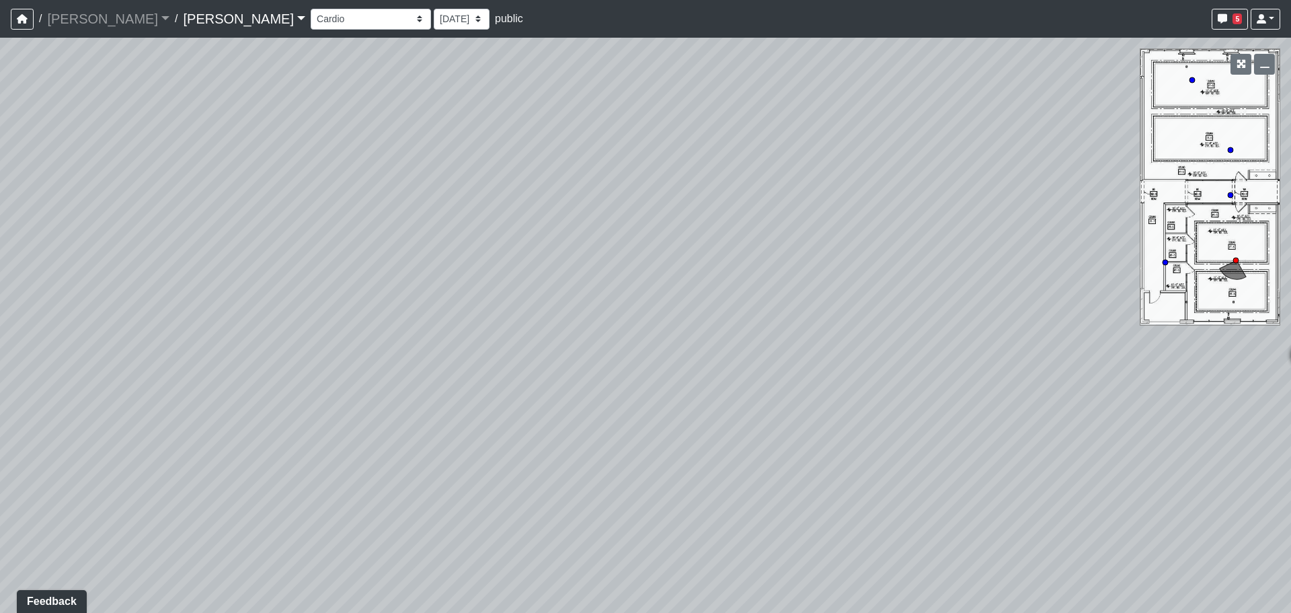
click at [784, 219] on div "Loading... Lounge Loading... Clubroom Kitchen Loading... Hallway Loading... Sau…" at bounding box center [645, 325] width 1291 height 575
drag, startPoint x: 834, startPoint y: 280, endPoint x: 716, endPoint y: 258, distance: 120.4
click at [716, 258] on div "Loading... Lounge Loading... Clubroom Kitchen Loading... Hallway Loading... Sau…" at bounding box center [645, 325] width 1291 height 575
drag, startPoint x: 800, startPoint y: 272, endPoint x: 675, endPoint y: 276, distance: 124.5
click at [663, 285] on div "Loading... Lounge Loading... Clubroom Kitchen Loading... Hallway Loading... Sau…" at bounding box center [645, 325] width 1291 height 575
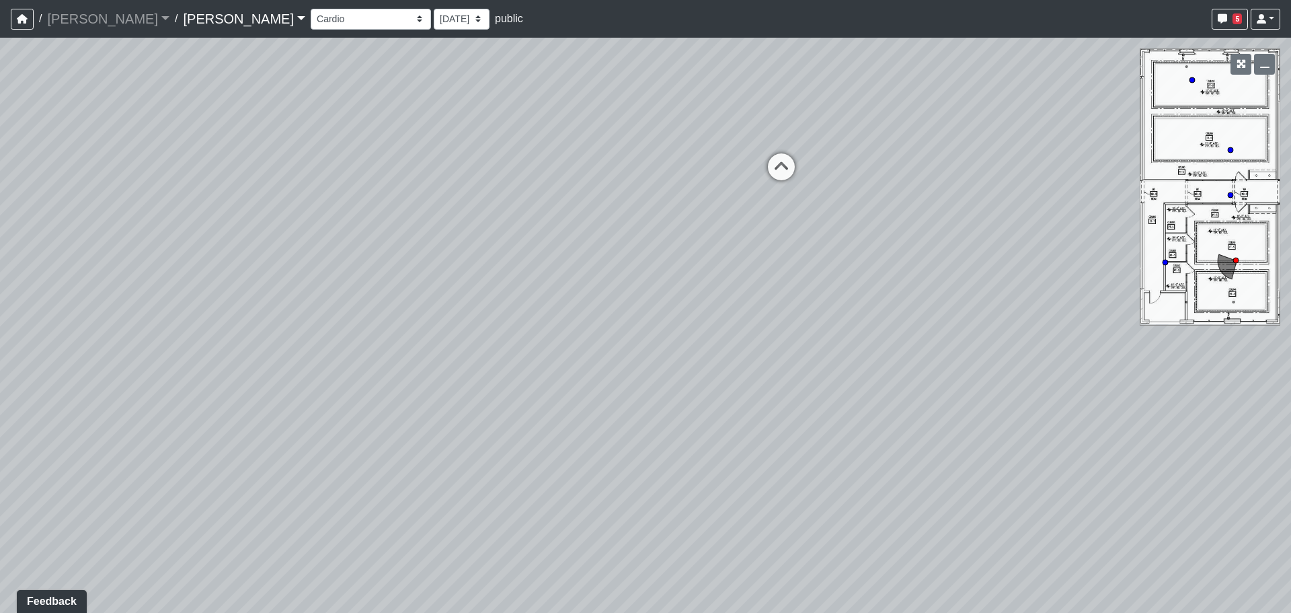
drag, startPoint x: 795, startPoint y: 270, endPoint x: 646, endPoint y: 278, distance: 149.5
click at [646, 278] on div "Loading... Lounge Loading... Clubroom Kitchen Loading... Hallway Loading... Sau…" at bounding box center [645, 325] width 1291 height 575
drag, startPoint x: 722, startPoint y: 272, endPoint x: 591, endPoint y: 302, distance: 133.8
click at [591, 302] on div "Loading... Lounge Loading... Clubroom Kitchen Loading... Hallway Loading... Sau…" at bounding box center [645, 325] width 1291 height 575
drag, startPoint x: 833, startPoint y: 262, endPoint x: 551, endPoint y: 283, distance: 282.6
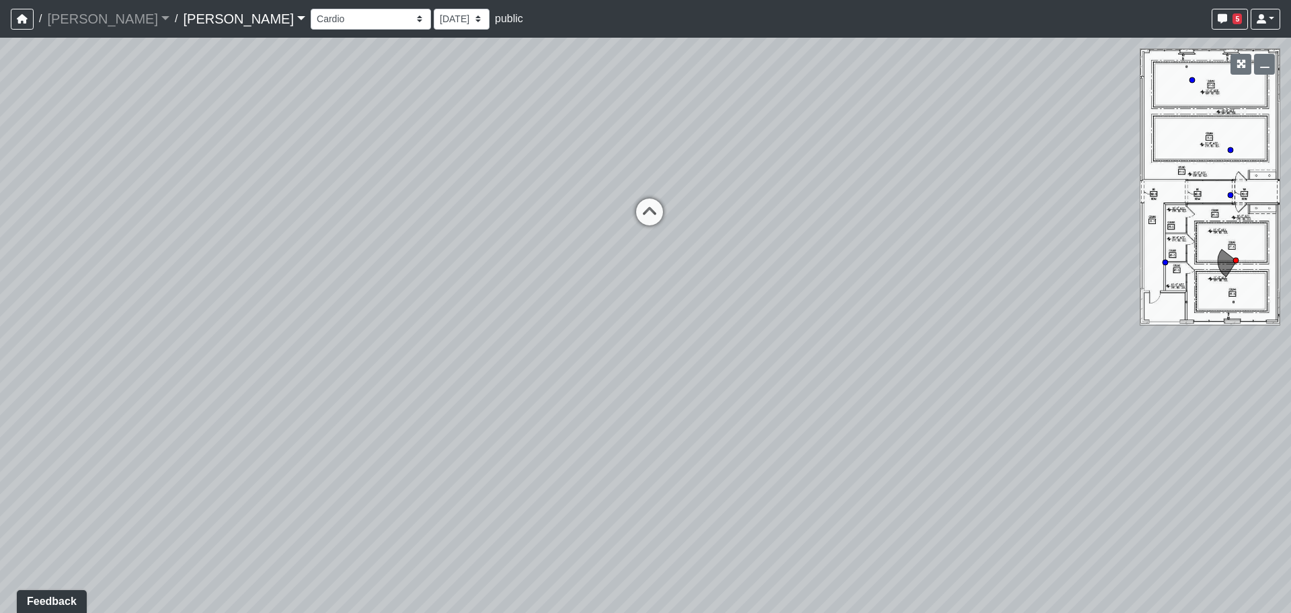
click at [551, 283] on div "Loading... Lounge Loading... Clubroom Kitchen Loading... Hallway Loading... Sau…" at bounding box center [645, 325] width 1291 height 575
drag, startPoint x: 669, startPoint y: 301, endPoint x: 650, endPoint y: 313, distance: 23.0
click at [650, 313] on div "Loading... Lounge Loading... Clubroom Kitchen Loading... Hallway Loading... Sau…" at bounding box center [645, 325] width 1291 height 575
drag, startPoint x: 935, startPoint y: 192, endPoint x: 939, endPoint y: 198, distance: 7.8
click at [936, 196] on div "Loading... Lounge Loading... Clubroom Kitchen Loading... Hallway Loading... Sau…" at bounding box center [645, 325] width 1291 height 575
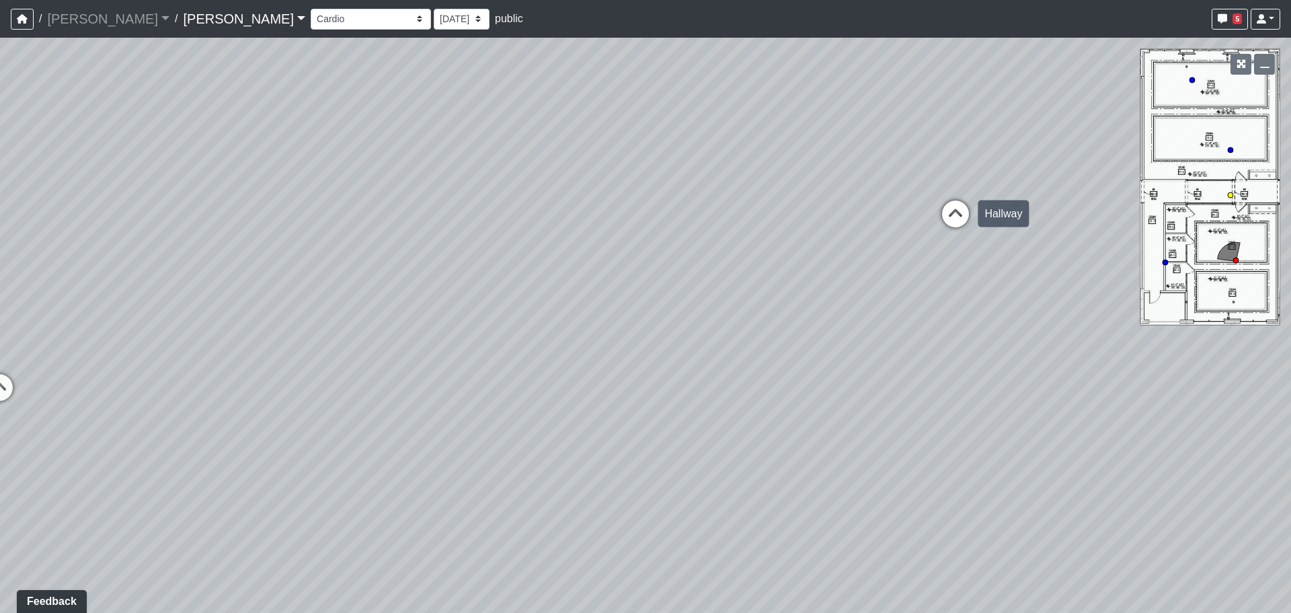
click at [955, 217] on icon at bounding box center [956, 220] width 40 height 40
click at [907, 225] on div "Loading... Lounge Loading... Clubroom Kitchen Loading... Hallway Loading... Sau…" at bounding box center [645, 325] width 1291 height 575
drag, startPoint x: 800, startPoint y: 215, endPoint x: 723, endPoint y: 213, distance: 77.4
click at [655, 197] on div "Loading... Lounge Loading... Clubroom Kitchen Loading... Hallway Loading... Sau…" at bounding box center [645, 325] width 1291 height 575
click at [818, 228] on div "Loading... Lounge Loading... Clubroom Kitchen Loading... Hallway Loading... Sau…" at bounding box center [645, 325] width 1291 height 575
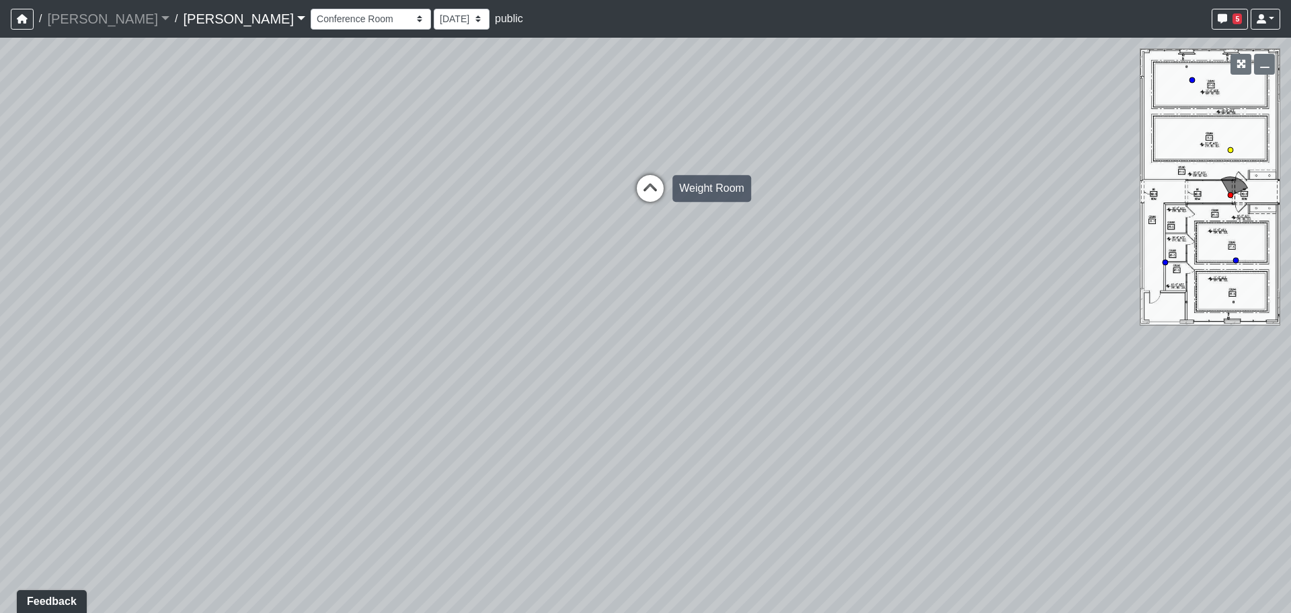
click at [661, 189] on icon at bounding box center [650, 195] width 40 height 40
select select "fJc5aKiMUiMaQk47ZdTTUU"
drag, startPoint x: 704, startPoint y: 219, endPoint x: 699, endPoint y: 252, distance: 34.1
click at [699, 252] on div "Loading... Lounge Loading... Clubroom Kitchen Loading... Hallway Loading... Sau…" at bounding box center [645, 325] width 1291 height 575
drag, startPoint x: 665, startPoint y: 233, endPoint x: 752, endPoint y: 254, distance: 89.1
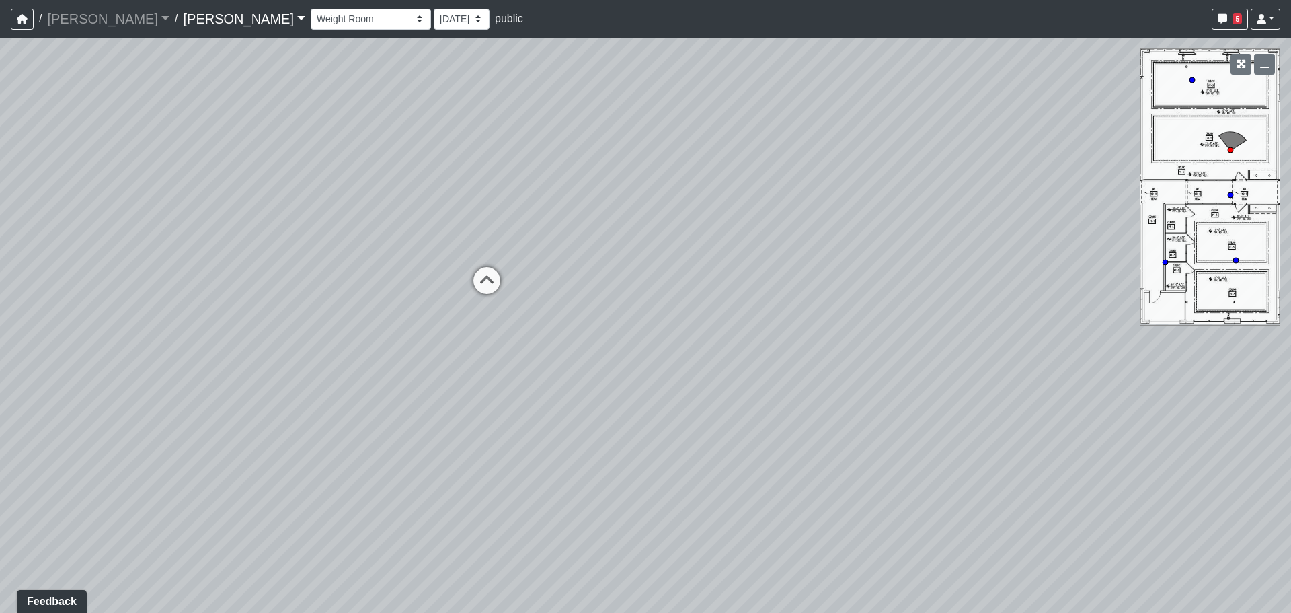
click at [753, 250] on div "Loading... Lounge Loading... Clubroom Kitchen Loading... Hallway Loading... Sau…" at bounding box center [645, 325] width 1291 height 575
drag, startPoint x: 637, startPoint y: 243, endPoint x: 800, endPoint y: 233, distance: 163.7
click at [800, 233] on div "Loading... Lounge Loading... Clubroom Kitchen Loading... Hallway Loading... Sau…" at bounding box center [645, 325] width 1291 height 575
drag, startPoint x: 767, startPoint y: 240, endPoint x: 773, endPoint y: 238, distance: 7.0
click at [773, 238] on div "Loading... Lounge Loading... Clubroom Kitchen Loading... Hallway Loading... Sau…" at bounding box center [645, 325] width 1291 height 575
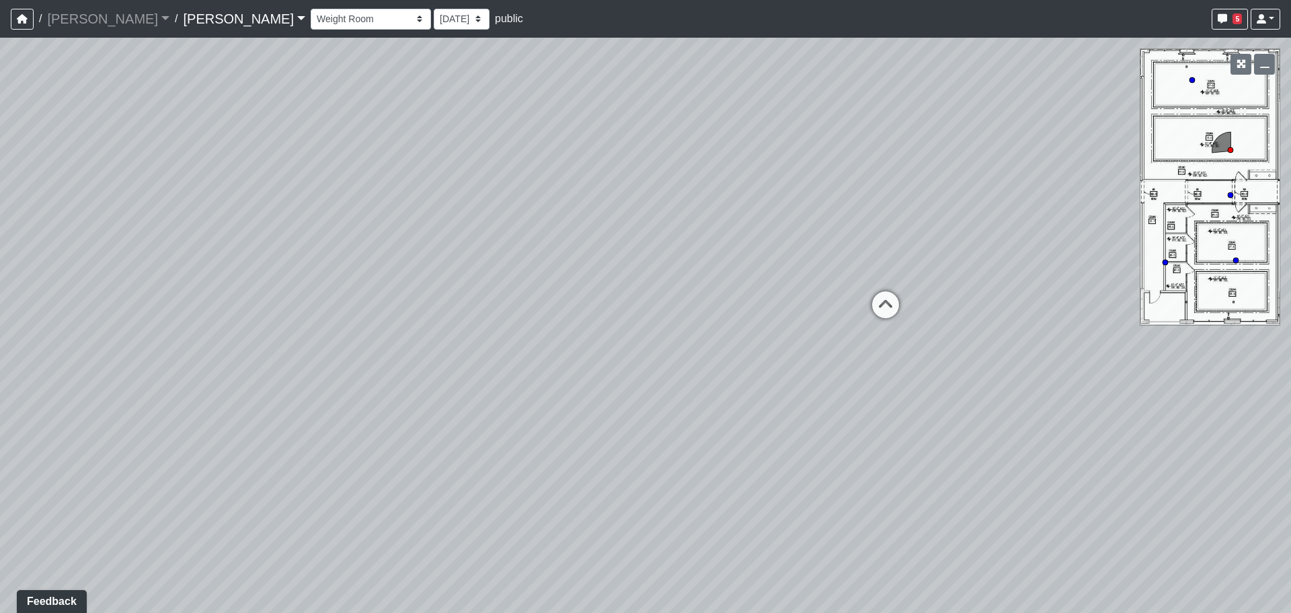
drag, startPoint x: 729, startPoint y: 268, endPoint x: 799, endPoint y: 268, distance: 69.9
click at [799, 268] on div "Loading... Lounge Loading... Clubroom Kitchen Loading... Hallway Loading... Sau…" at bounding box center [645, 325] width 1291 height 575
drag, startPoint x: 712, startPoint y: 254, endPoint x: 623, endPoint y: 245, distance: 89.2
click at [623, 245] on div "Loading... Lounge Loading... Clubroom Kitchen Loading... Hallway Loading... Sau…" at bounding box center [645, 325] width 1291 height 575
drag, startPoint x: 788, startPoint y: 215, endPoint x: 501, endPoint y: 282, distance: 294.5
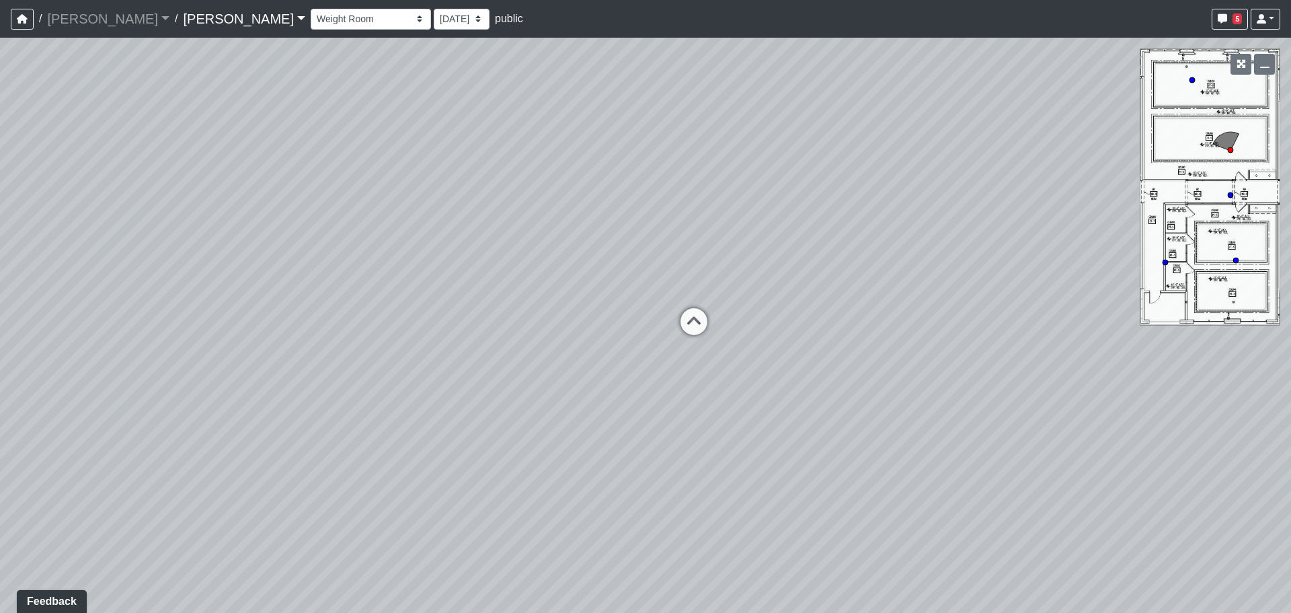
click at [501, 282] on div "Loading... Lounge Loading... Clubroom Kitchen Loading... Hallway Loading... Sau…" at bounding box center [645, 325] width 1291 height 575
drag, startPoint x: 506, startPoint y: 281, endPoint x: 895, endPoint y: 243, distance: 391.3
click at [893, 243] on div "Loading... Lounge Loading... Clubroom Kitchen Loading... Hallway Loading... Sau…" at bounding box center [645, 325] width 1291 height 575
click at [756, 235] on div "Loading... Lounge Loading... Clubroom Kitchen Loading... Hallway Loading... Sau…" at bounding box center [645, 325] width 1291 height 575
drag, startPoint x: 882, startPoint y: 369, endPoint x: 860, endPoint y: 375, distance: 23.0
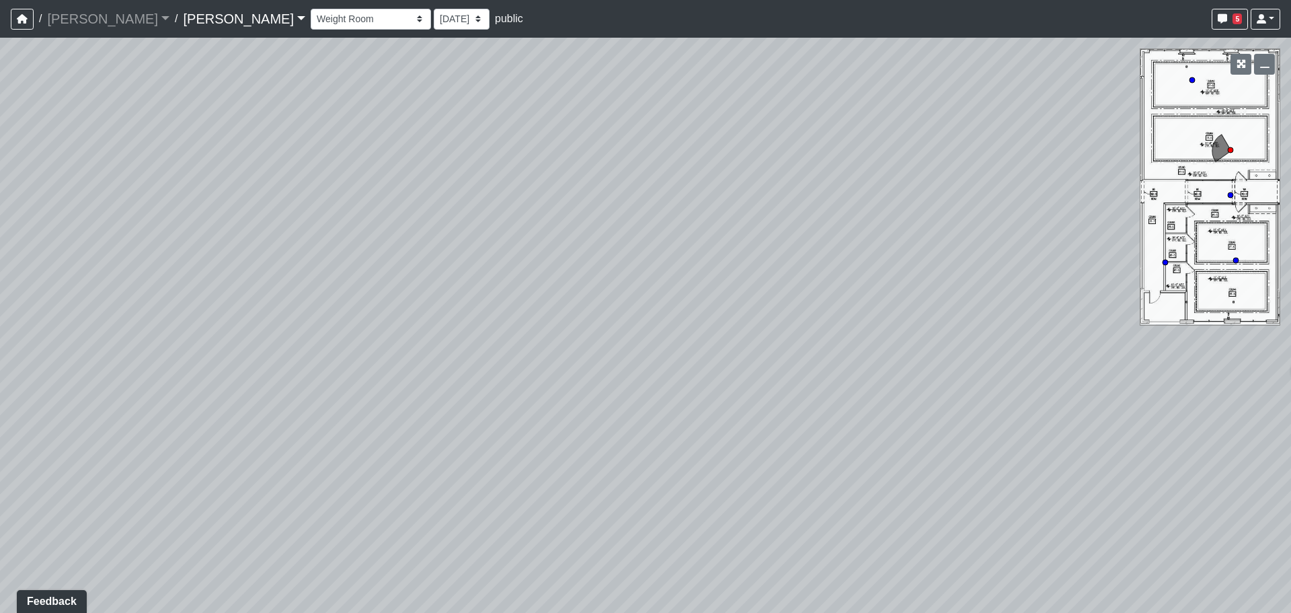
click at [950, 358] on div "Loading... Lounge Loading... Clubroom Kitchen Loading... Hallway Loading... Sau…" at bounding box center [645, 325] width 1291 height 575
drag, startPoint x: 794, startPoint y: 361, endPoint x: 931, endPoint y: 365, distance: 137.3
click at [938, 369] on div "Loading... Lounge Loading... Clubroom Kitchen Loading... Hallway Loading... Sau…" at bounding box center [645, 325] width 1291 height 575
drag, startPoint x: 897, startPoint y: 356, endPoint x: 980, endPoint y: 347, distance: 83.9
click at [973, 351] on div "Loading... Lounge Loading... Clubroom Kitchen Loading... Hallway Loading... Sau…" at bounding box center [645, 325] width 1291 height 575
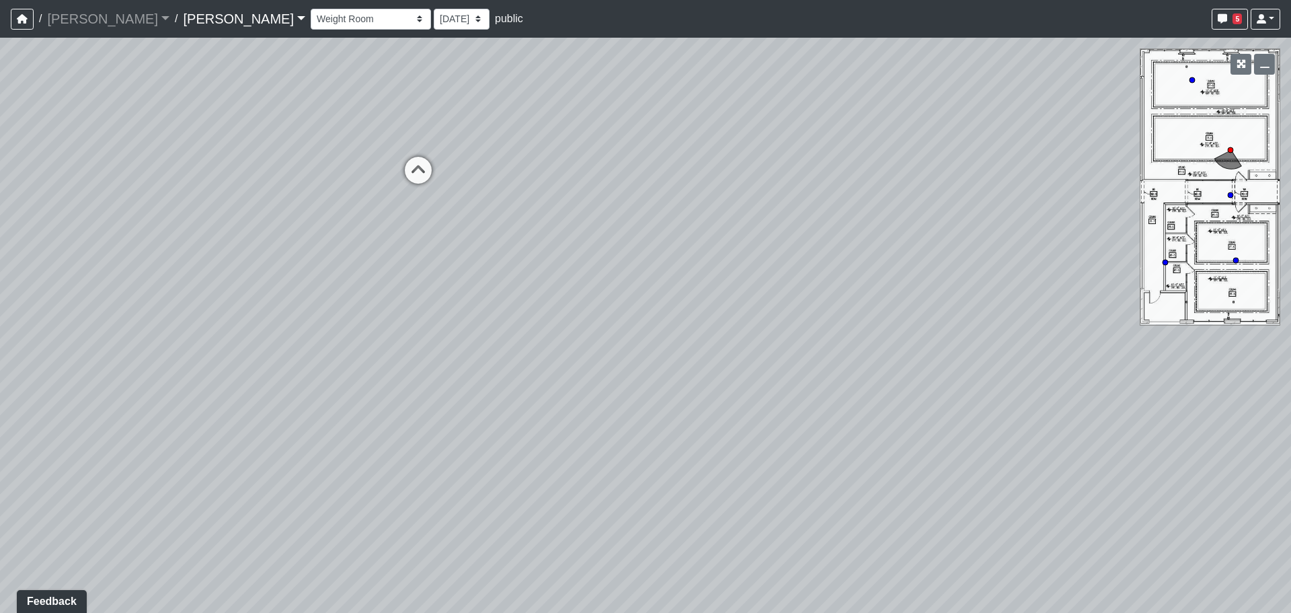
drag, startPoint x: 541, startPoint y: 256, endPoint x: 781, endPoint y: 255, distance: 239.4
click at [757, 255] on div "Loading... Lounge Loading... Clubroom Kitchen Loading... Hallway Loading... Sau…" at bounding box center [645, 325] width 1291 height 575
drag, startPoint x: 604, startPoint y: 258, endPoint x: 605, endPoint y: 270, distance: 12.1
click at [683, 261] on div "Loading... Lounge Loading... Clubroom Kitchen Loading... Hallway Loading... Sau…" at bounding box center [645, 325] width 1291 height 575
click at [714, 320] on div "Loading... Lounge Loading... Clubroom Kitchen Loading... Hallway Loading... Sau…" at bounding box center [645, 325] width 1291 height 575
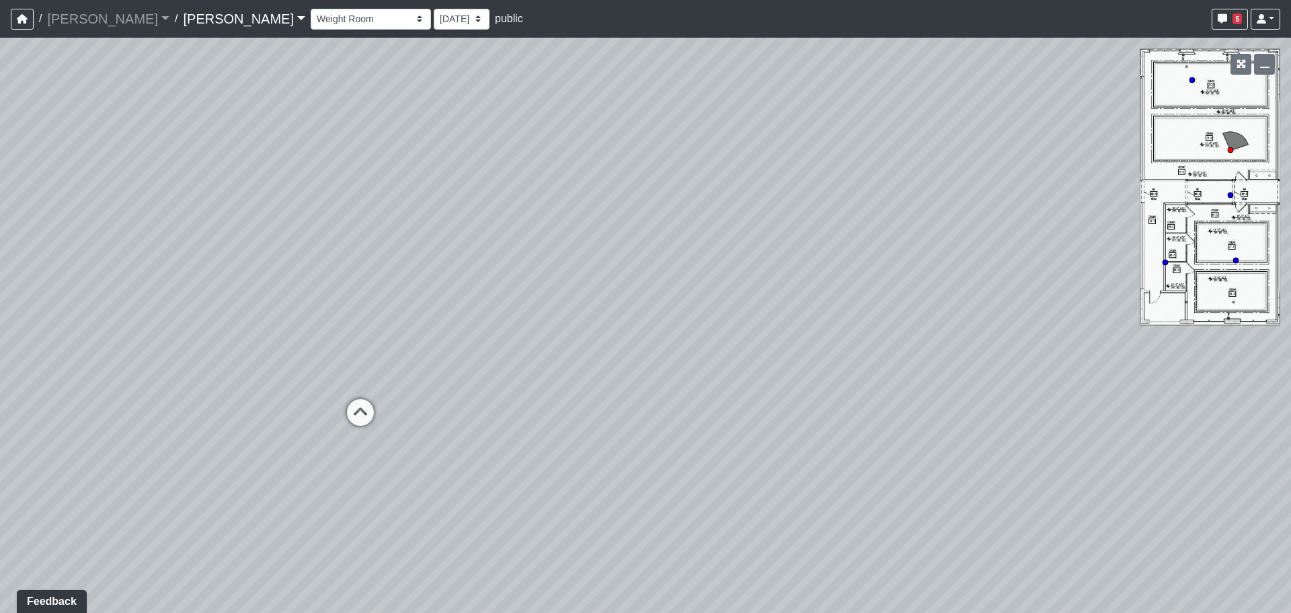
drag, startPoint x: 699, startPoint y: 267, endPoint x: 893, endPoint y: 241, distance: 194.8
click at [893, 241] on div "Loading... Lounge Loading... Clubroom Kitchen Loading... Hallway Loading... Sau…" at bounding box center [645, 325] width 1291 height 575
drag, startPoint x: 877, startPoint y: 205, endPoint x: 985, endPoint y: 213, distance: 108.6
click at [985, 213] on div "Loading... Lounge Loading... Clubroom Kitchen Loading... Hallway Loading... Sau…" at bounding box center [645, 325] width 1291 height 575
